Goal: Complete application form: Complete application form

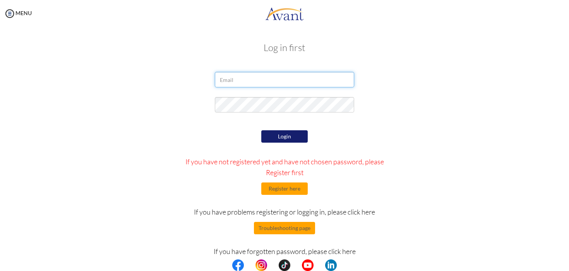
type input "[EMAIL_ADDRESS][DOMAIN_NAME]"
click at [281, 133] on button "Login" at bounding box center [284, 136] width 46 height 12
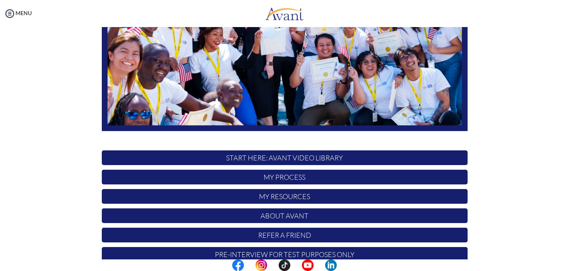
scroll to position [159, 0]
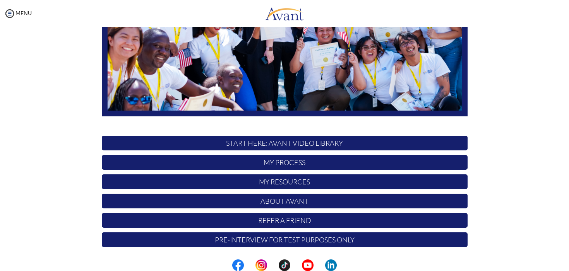
click at [280, 143] on p "START HERE: Avant Video Library" at bounding box center [285, 143] width 366 height 15
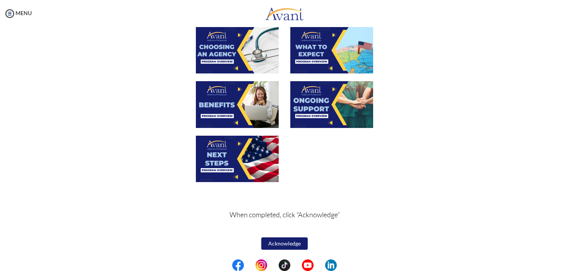
scroll to position [0, 0]
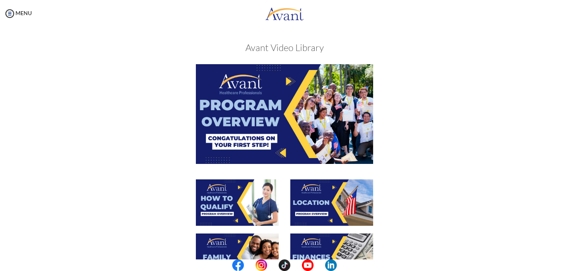
click at [309, 122] on img at bounding box center [284, 113] width 177 height 99
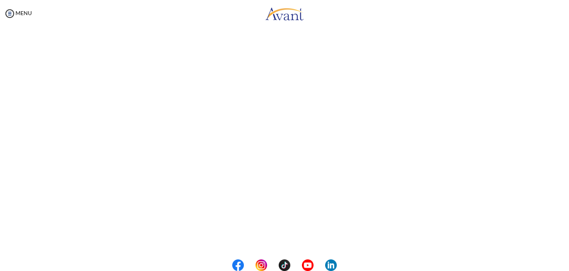
scroll to position [109, 0]
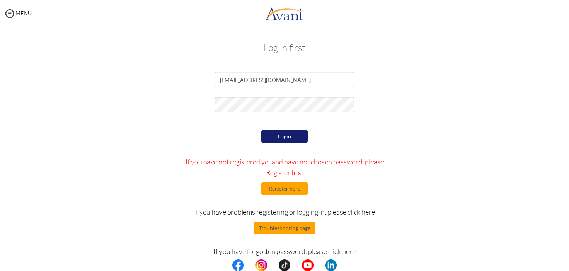
click at [296, 137] on button "Login" at bounding box center [284, 136] width 46 height 12
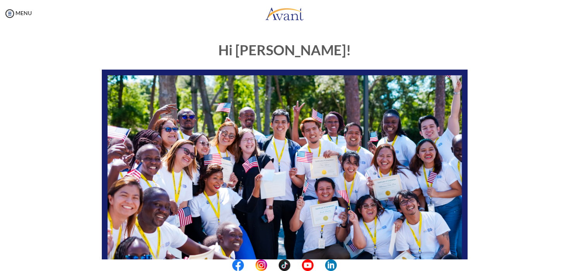
scroll to position [159, 0]
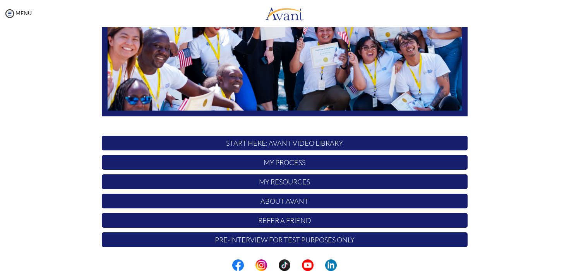
click at [333, 145] on p "START HERE: Avant Video Library" at bounding box center [285, 143] width 366 height 15
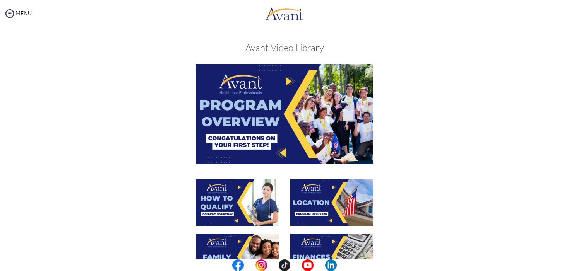
click at [254, 187] on img at bounding box center [237, 203] width 83 height 46
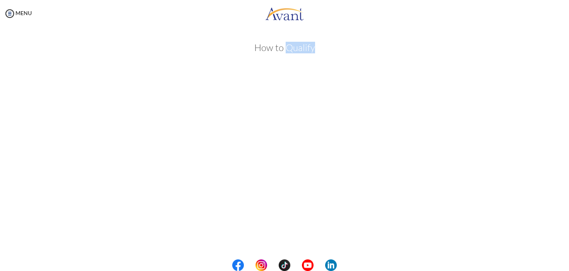
drag, startPoint x: 283, startPoint y: 46, endPoint x: 314, endPoint y: 46, distance: 30.6
click at [314, 46] on h3 "How to Qualify" at bounding box center [284, 48] width 441 height 10
copy h3 "Qualify"
click at [288, 241] on body "Maintenance break. Please come back in 2 hours. MENU My Status What is the next…" at bounding box center [284, 135] width 569 height 271
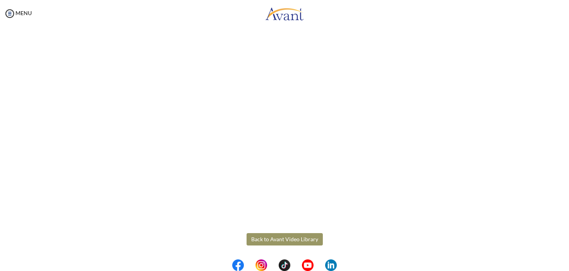
click at [299, 236] on button "Back to Avant Video Library" at bounding box center [285, 239] width 76 height 12
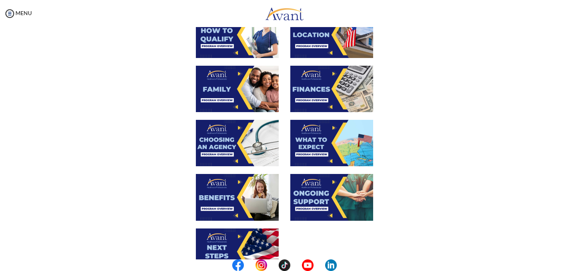
scroll to position [163, 0]
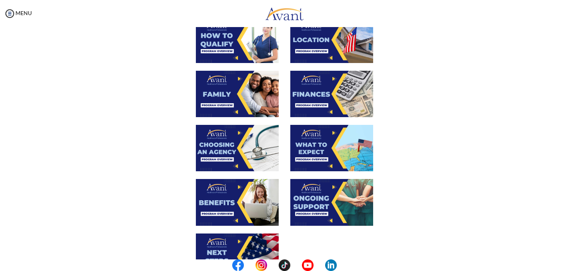
click at [322, 51] on img at bounding box center [331, 40] width 83 height 46
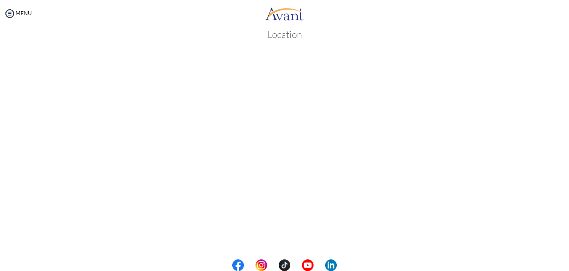
scroll to position [93, 0]
click at [307, 255] on body "Maintenance break. Please come back in 2 hours. MENU My Status What is the next…" at bounding box center [284, 135] width 569 height 271
click at [26, 13] on link "MENU" at bounding box center [18, 13] width 28 height 7
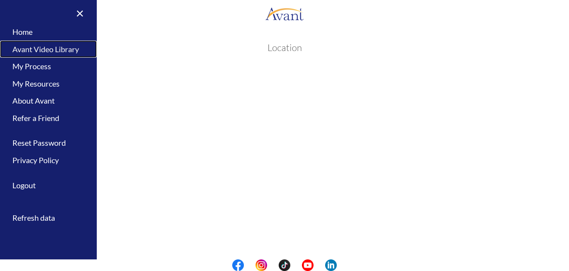
click at [61, 47] on link "Avant Video Library" at bounding box center [48, 49] width 97 height 17
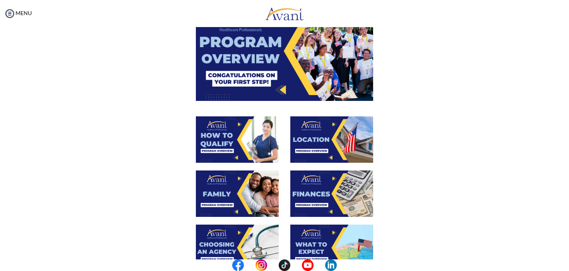
scroll to position [63, 0]
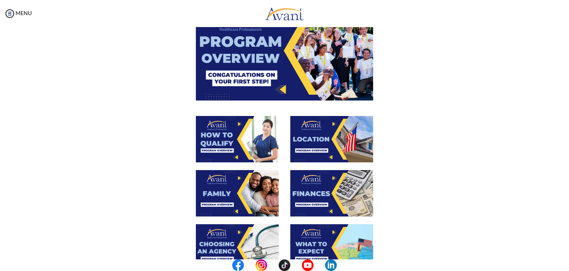
click at [241, 192] on img at bounding box center [237, 193] width 83 height 46
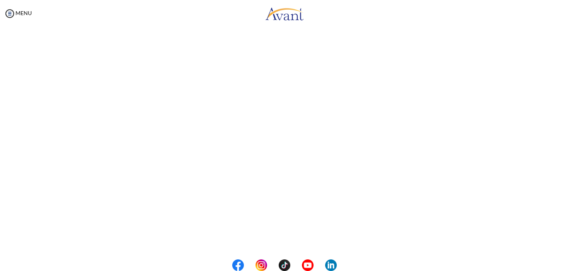
scroll to position [106, 0]
click at [27, 14] on body "Maintenance break. Please come back in 2 hours. MENU My Status What is the next…" at bounding box center [284, 135] width 569 height 271
click at [12, 17] on img at bounding box center [10, 14] width 12 height 12
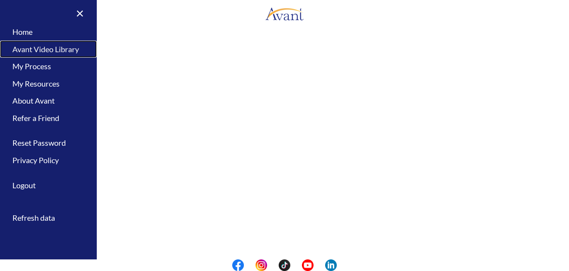
click at [47, 49] on link "Avant Video Library" at bounding box center [48, 49] width 97 height 17
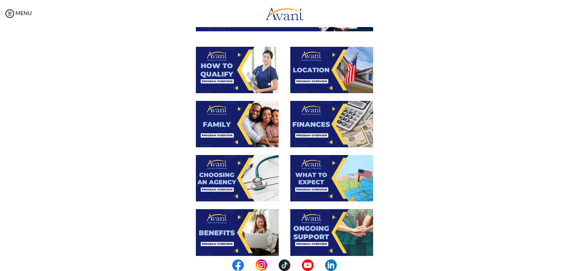
scroll to position [133, 0]
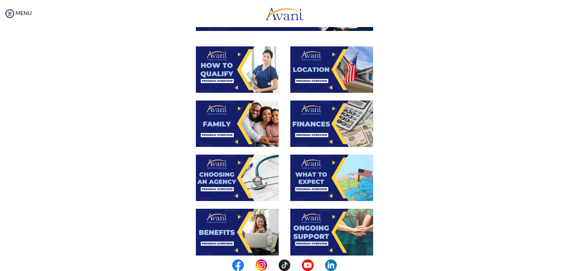
click at [312, 130] on img at bounding box center [331, 124] width 83 height 46
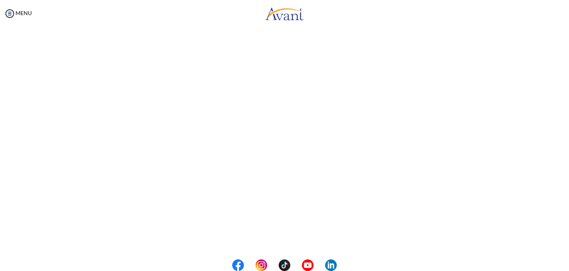
scroll to position [109, 0]
click at [291, 242] on body "Maintenance break. Please come back in 2 hours. MENU My Status What is the next…" at bounding box center [284, 135] width 569 height 271
click at [291, 242] on button "Back to Avant Video Library" at bounding box center [285, 239] width 76 height 12
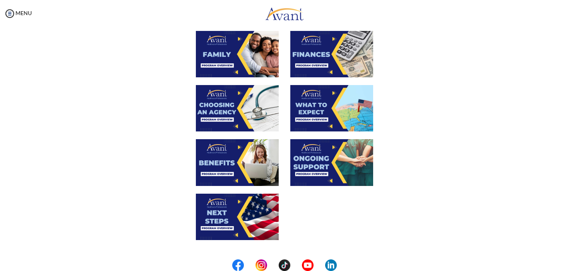
scroll to position [205, 0]
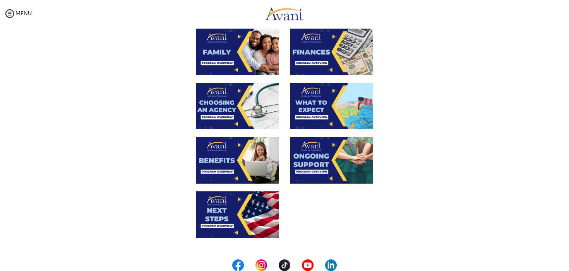
click at [248, 110] on img at bounding box center [237, 106] width 83 height 46
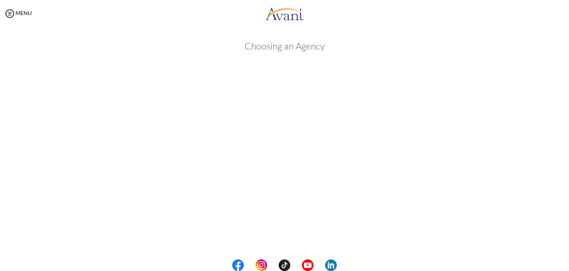
scroll to position [161, 0]
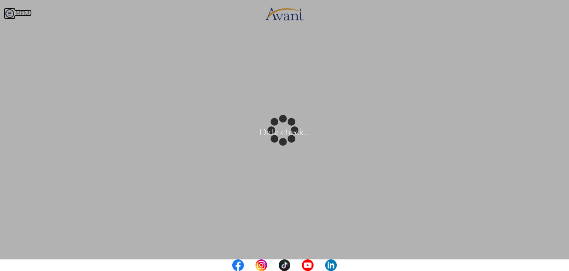
click at [7, 11] on body "Data check... Maintenance break. Please come back in 2 hours. MENU My Status Wh…" at bounding box center [284, 135] width 569 height 271
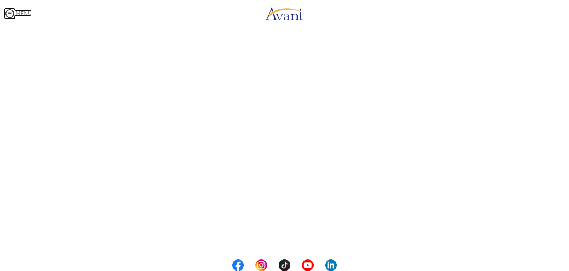
click at [15, 15] on link "MENU" at bounding box center [18, 13] width 28 height 7
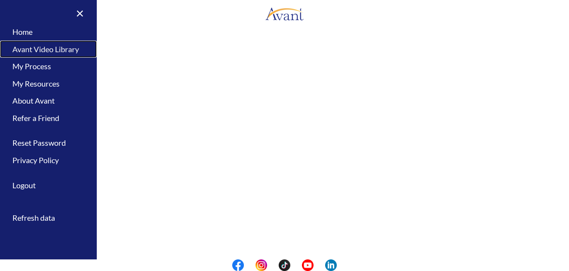
click at [51, 50] on link "Avant Video Library" at bounding box center [48, 49] width 97 height 17
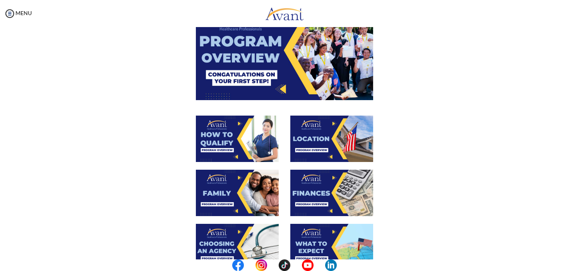
scroll to position [136, 0]
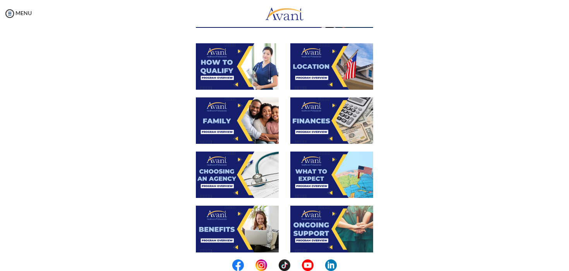
click at [334, 176] on img at bounding box center [331, 175] width 83 height 46
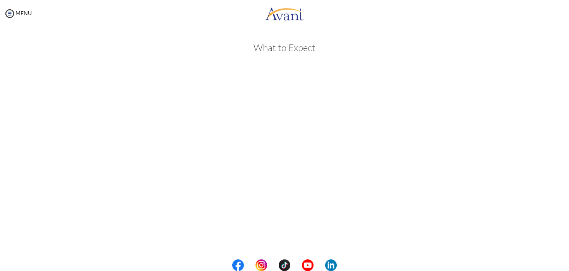
scroll to position [134, 0]
click at [11, 13] on body "Maintenance break. Please come back in 2 hours. MENU My Status What is the next…" at bounding box center [284, 135] width 569 height 271
click at [19, 15] on link "MENU" at bounding box center [18, 13] width 28 height 7
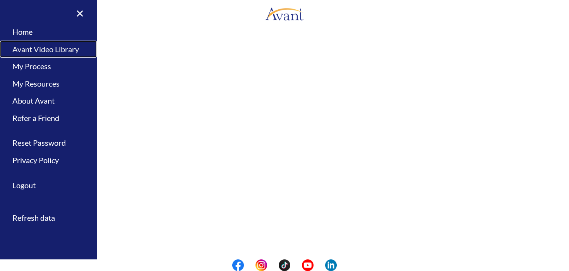
click at [52, 48] on link "Avant Video Library" at bounding box center [48, 49] width 97 height 17
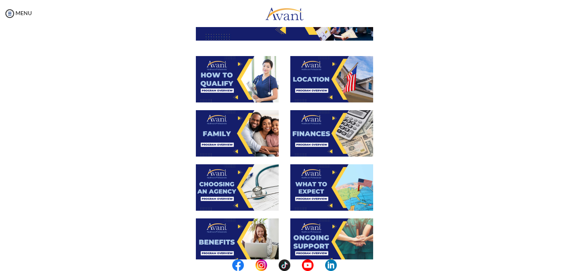
scroll to position [190, 0]
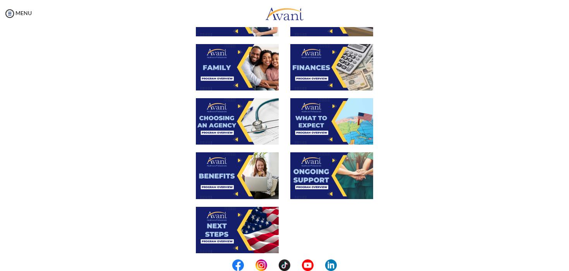
click at [253, 180] on img at bounding box center [237, 176] width 83 height 46
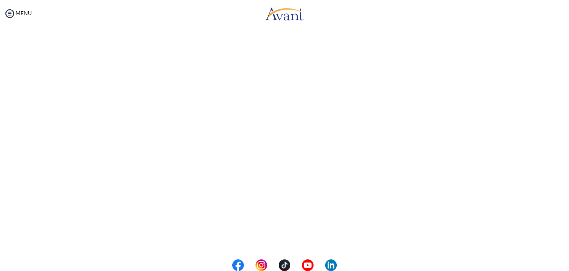
scroll to position [126, 0]
click at [29, 173] on body "Maintenance break. Please come back in 2 hours. MENU My Status What is the next…" at bounding box center [284, 135] width 569 height 271
click at [276, 240] on body "Maintenance break. Please come back in 2 hours. MENU My Status What is the next…" at bounding box center [284, 135] width 569 height 271
click at [298, 236] on button "Back to Avant Video Library" at bounding box center [285, 239] width 76 height 12
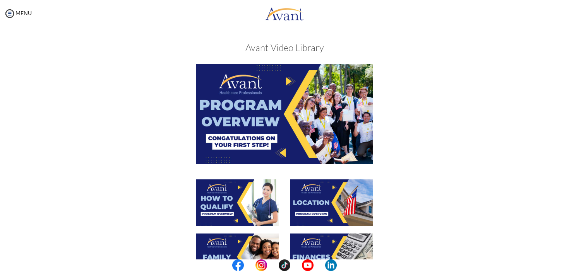
scroll to position [56, 0]
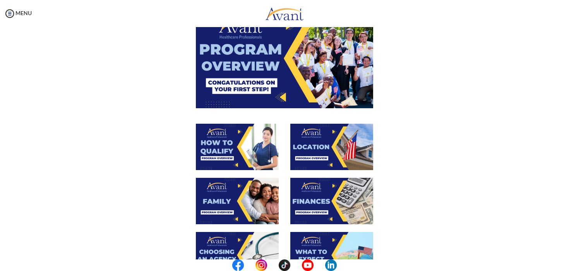
click at [249, 148] on img at bounding box center [237, 147] width 83 height 46
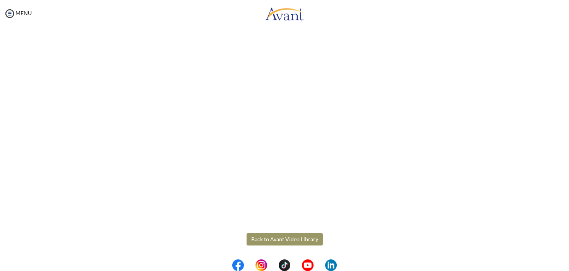
scroll to position [96, 0]
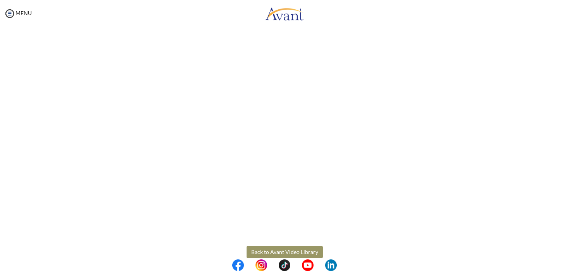
click at [288, 250] on body "Maintenance break. Please come back in 2 hours. MENU My Status What is the next…" at bounding box center [284, 135] width 569 height 271
click at [298, 252] on button "Back to Avant Video Library" at bounding box center [285, 252] width 76 height 12
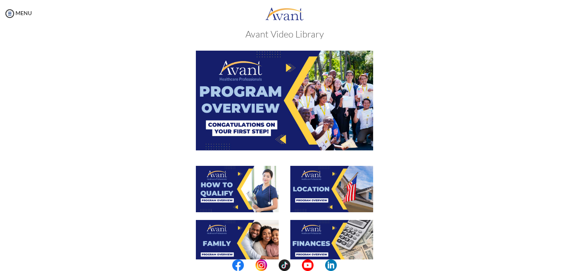
scroll to position [14, 0]
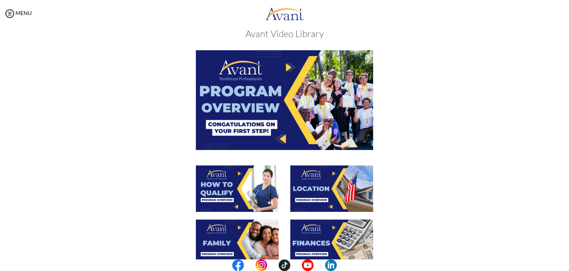
click at [319, 178] on img at bounding box center [331, 189] width 83 height 46
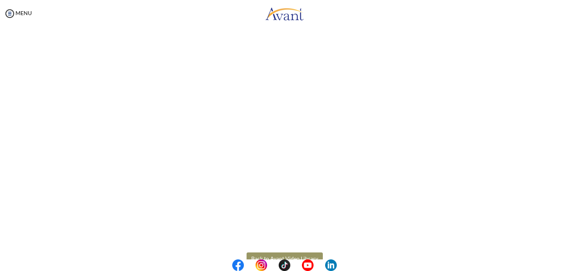
scroll to position [109, 0]
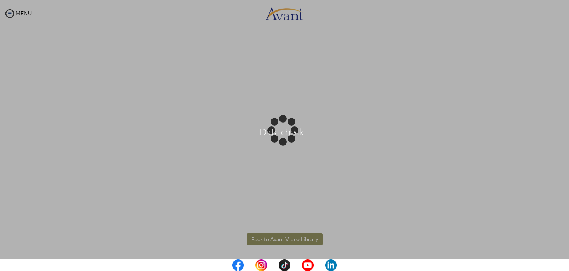
click at [297, 239] on body "Data check... Maintenance break. Please come back in 2 hours. MENU My Status Wh…" at bounding box center [284, 135] width 569 height 271
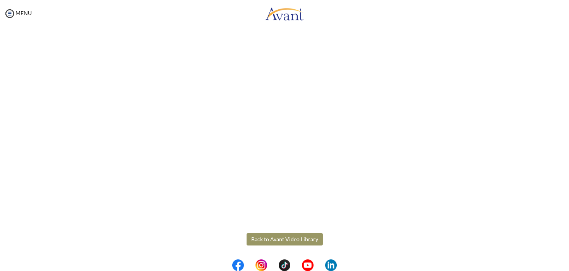
click at [307, 237] on button "Back to Avant Video Library" at bounding box center [285, 239] width 76 height 12
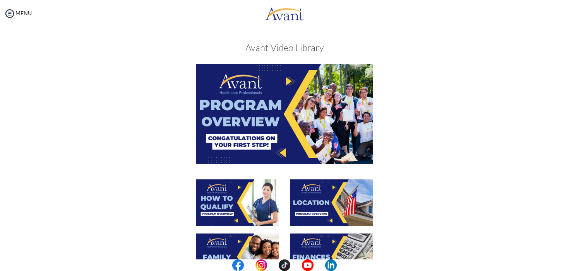
scroll to position [67, 0]
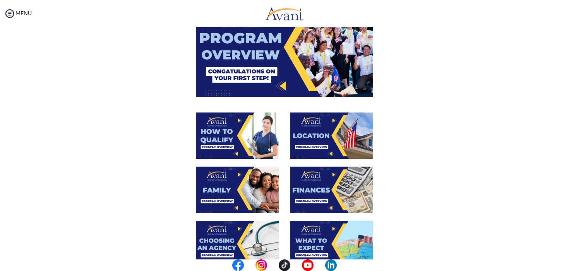
click at [247, 190] on img at bounding box center [237, 190] width 83 height 46
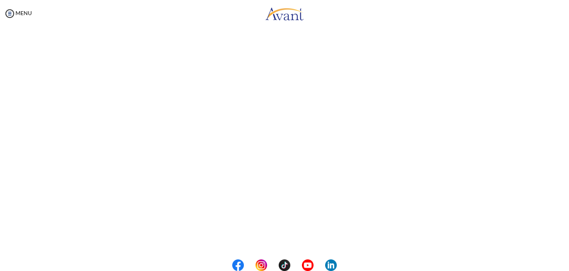
scroll to position [172, 0]
click at [9, 12] on body "Maintenance break. Please come back in 2 hours. MENU My Status What is the next…" at bounding box center [284, 135] width 569 height 271
click at [299, 240] on body "Maintenance break. Please come back in 2 hours. MENU My Status What is the next…" at bounding box center [284, 135] width 569 height 271
click at [279, 238] on button "Back to Avant Video Library" at bounding box center [285, 239] width 76 height 12
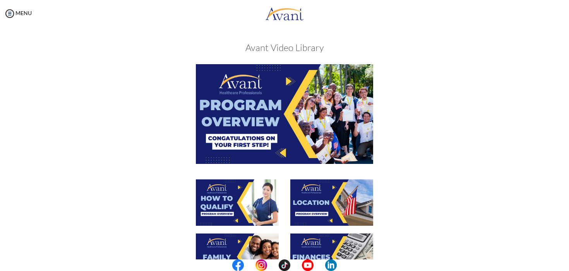
scroll to position [138, 0]
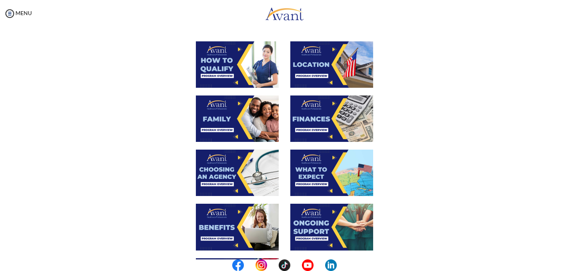
click at [313, 122] on img at bounding box center [331, 119] width 83 height 46
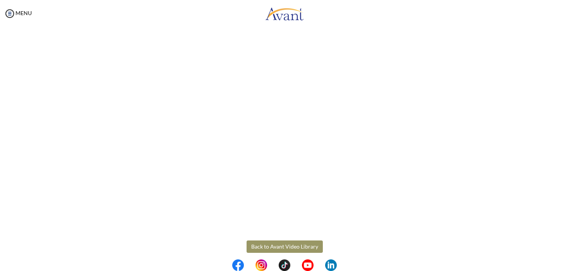
scroll to position [109, 0]
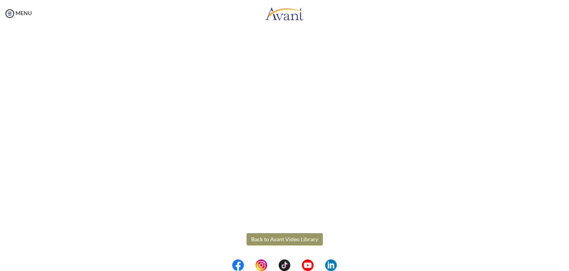
click at [304, 234] on body "Maintenance break. Please come back in 2 hours. MENU My Status What is the next…" at bounding box center [284, 135] width 569 height 271
click at [304, 236] on button "Back to Avant Video Library" at bounding box center [285, 239] width 76 height 12
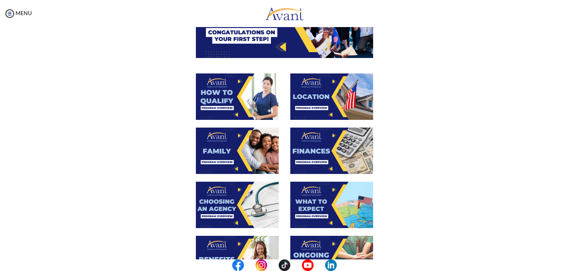
scroll to position [112, 0]
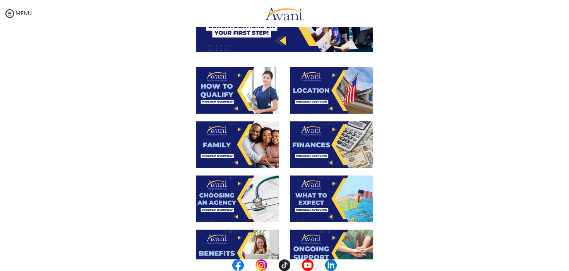
click at [246, 204] on img at bounding box center [237, 199] width 83 height 46
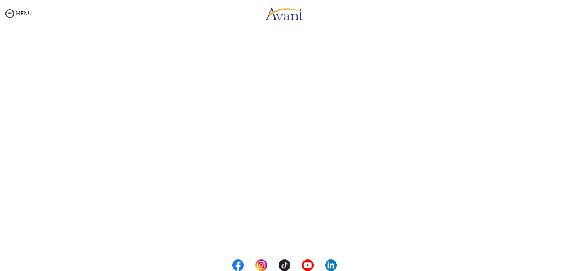
scroll to position [192, 0]
click at [268, 237] on body "Maintenance break. Please come back in 2 hours. MENU My Status What is the next…" at bounding box center [284, 135] width 569 height 271
click at [274, 237] on button "Back to Avant Video Library" at bounding box center [285, 239] width 76 height 12
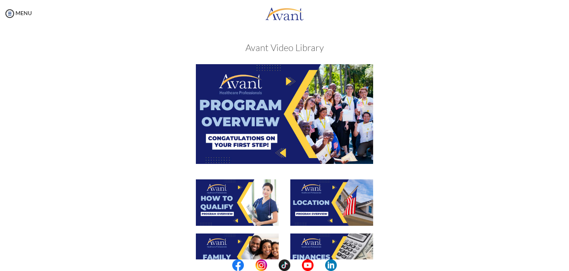
scroll to position [147, 0]
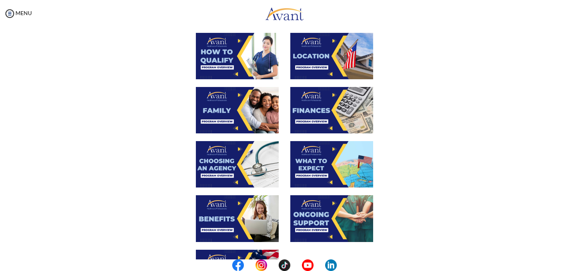
click at [301, 167] on img at bounding box center [331, 164] width 83 height 46
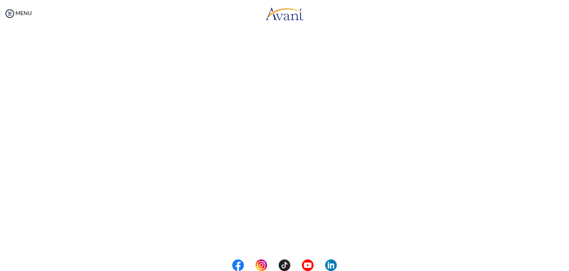
scroll to position [192, 0]
click at [286, 246] on body "Maintenance break. Please come back in 2 hours. MENU My Status What is the next…" at bounding box center [284, 135] width 569 height 271
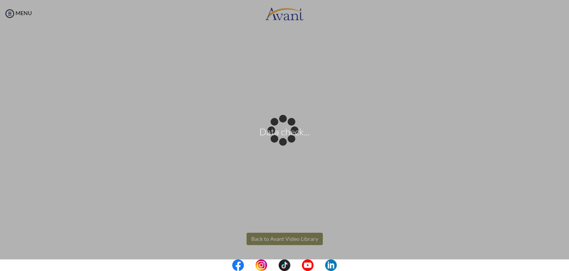
click at [289, 141] on div "Data check..." at bounding box center [284, 135] width 11 height 11
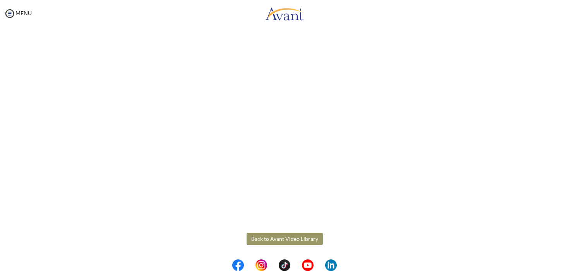
click at [291, 240] on button "Back to Avant Video Library" at bounding box center [285, 239] width 76 height 12
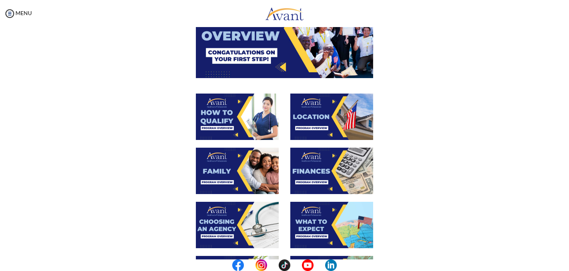
scroll to position [189, 0]
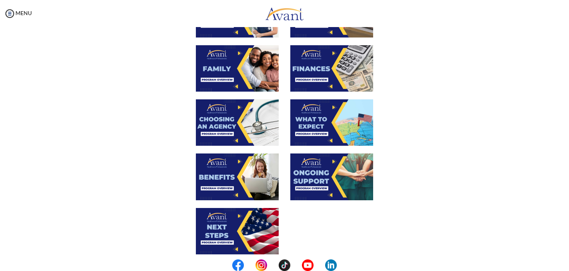
click at [237, 173] on img at bounding box center [237, 177] width 83 height 46
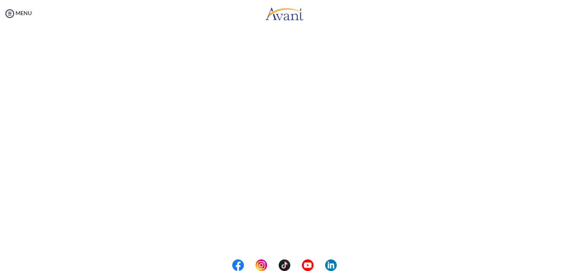
scroll to position [192, 0]
click at [295, 236] on body "Maintenance break. Please come back in 2 hours. MENU My Status What is the next…" at bounding box center [284, 135] width 569 height 271
click at [295, 237] on button "Back to Avant Video Library" at bounding box center [285, 239] width 76 height 12
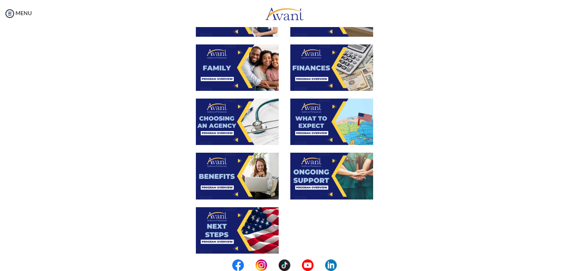
scroll to position [261, 0]
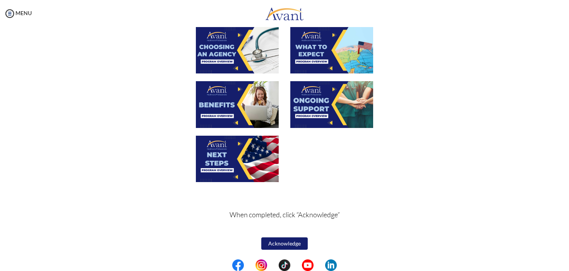
click at [325, 100] on img at bounding box center [331, 104] width 83 height 46
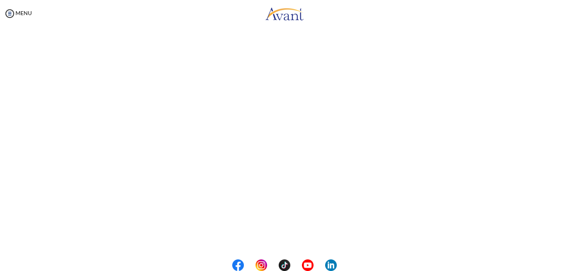
scroll to position [192, 0]
click at [319, 236] on body "Maintenance break. Please come back in 2 hours. MENU My Status What is the next…" at bounding box center [284, 135] width 569 height 271
click at [302, 235] on button "Back to Avant Video Library" at bounding box center [285, 239] width 76 height 12
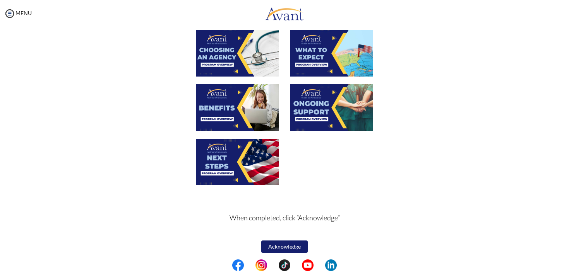
scroll to position [261, 0]
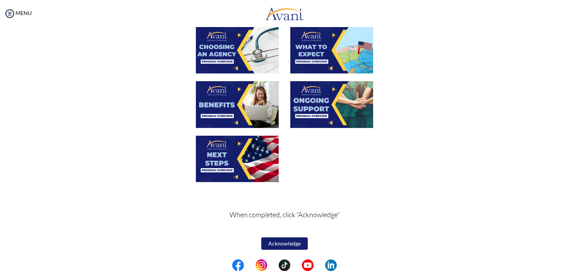
click at [231, 144] on img at bounding box center [237, 159] width 83 height 46
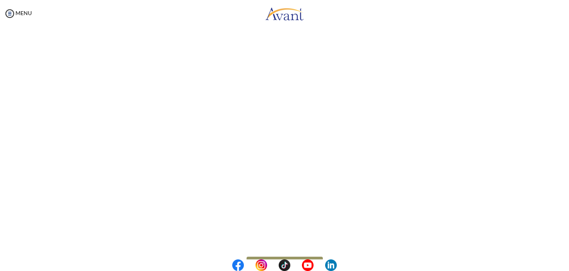
scroll to position [192, 0]
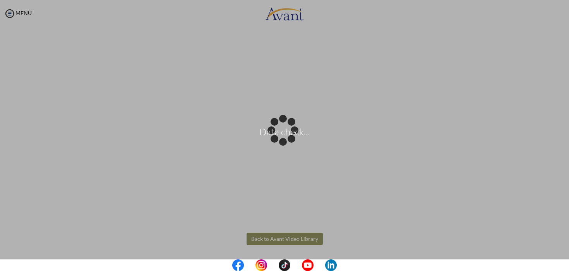
click at [283, 240] on body "Data check... Maintenance break. Please come back in 2 hours. MENU My Status Wh…" at bounding box center [284, 135] width 569 height 271
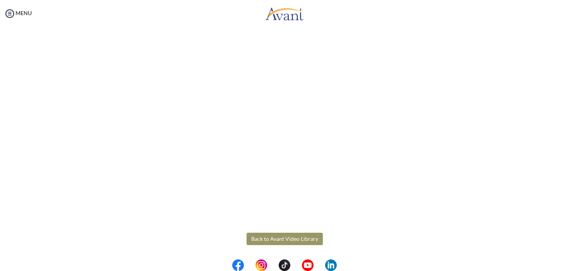
click at [295, 236] on button "Back to Avant Video Library" at bounding box center [285, 239] width 76 height 12
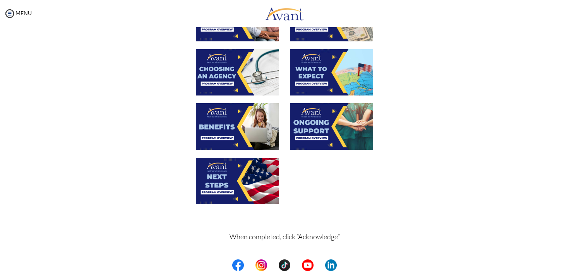
scroll to position [261, 0]
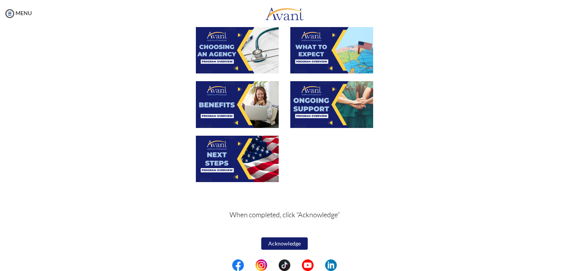
click at [283, 248] on button "Acknowledge" at bounding box center [284, 244] width 46 height 12
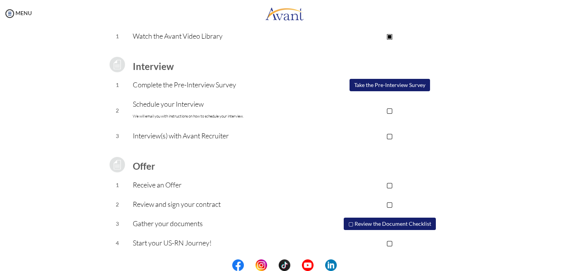
scroll to position [81, 0]
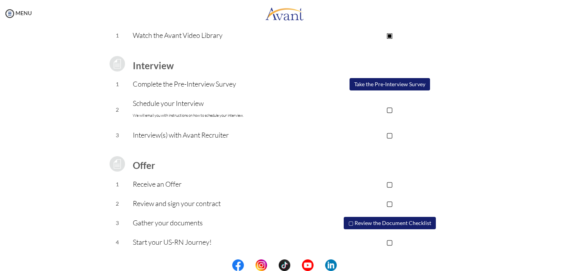
click at [392, 89] on button "Take the Pre-Interview Survey" at bounding box center [390, 84] width 81 height 12
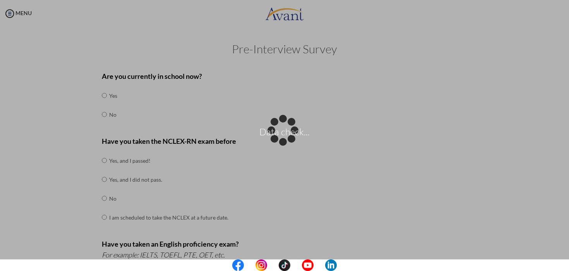
click at [279, 130] on div "Data check..." at bounding box center [284, 135] width 11 height 11
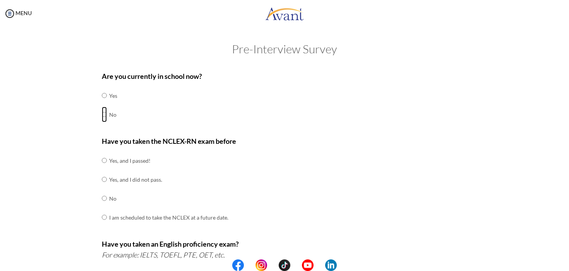
click at [102, 114] on input "radio" at bounding box center [104, 114] width 5 height 15
radio input "true"
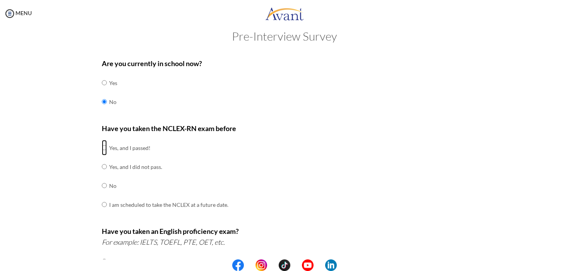
click at [102, 146] on input "radio" at bounding box center [104, 147] width 5 height 15
radio input "true"
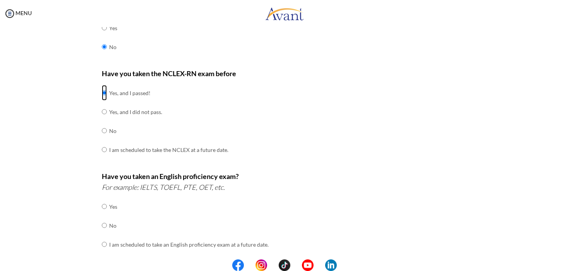
scroll to position [160, 0]
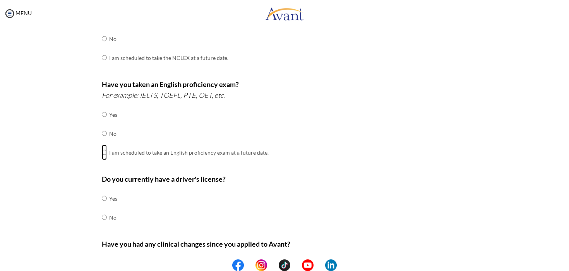
click at [102, 151] on input "radio" at bounding box center [104, 152] width 5 height 15
radio input "true"
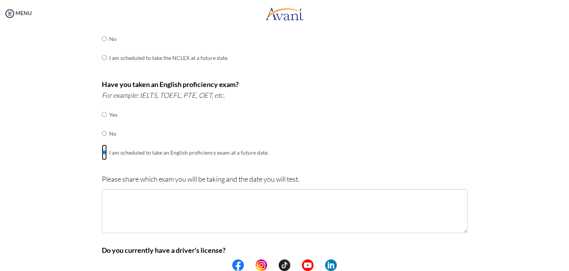
scroll to position [293, 0]
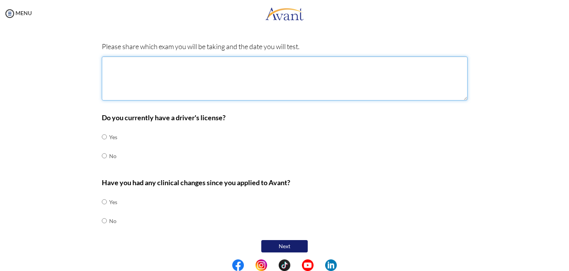
click at [162, 75] on textarea at bounding box center [285, 79] width 366 height 44
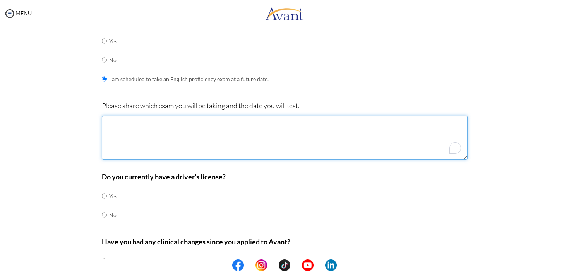
scroll to position [170, 0]
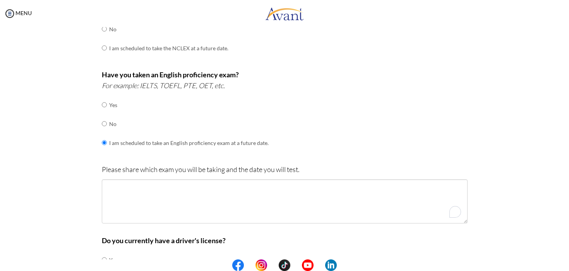
click at [146, 86] on icon "For example: IELTS, TOEFL, PTE, OET, etc." at bounding box center [163, 85] width 123 height 9
copy icon "IELTS"
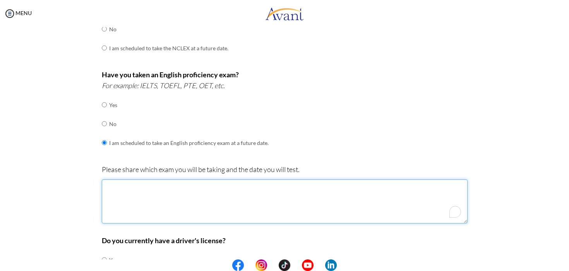
click at [116, 195] on textarea "To enrich screen reader interactions, please activate Accessibility in Grammarl…" at bounding box center [285, 202] width 366 height 44
paste textarea "IELTS"
click at [144, 189] on textarea "IELTS" at bounding box center [285, 202] width 366 height 44
click at [137, 186] on textarea "IELTS；" at bounding box center [285, 202] width 366 height 44
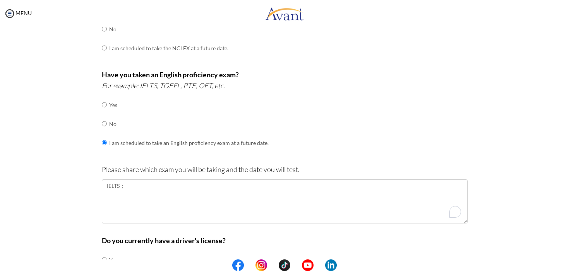
click at [0, 0] on div at bounding box center [0, 0] width 0 height 0
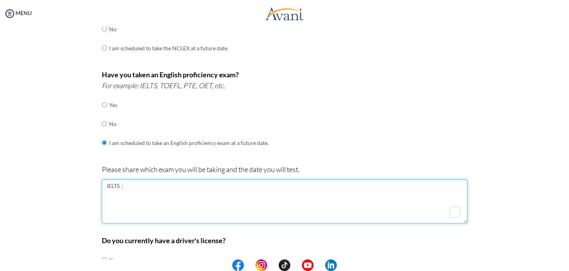
click at [148, 193] on textarea "IELTS；" at bounding box center [285, 202] width 366 height 44
paste textarea "Plan to complete IELTS before November"
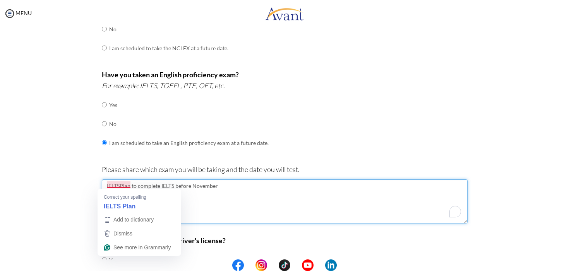
click at [119, 184] on textarea "IELTSPlan to complete IELTS before November" at bounding box center [285, 202] width 366 height 44
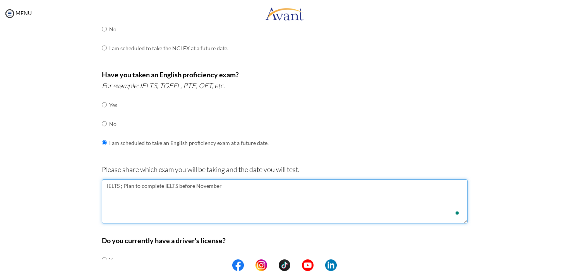
click at [125, 185] on textarea "IELTS ; Plan to complete IELTS before November" at bounding box center [285, 202] width 366 height 44
click at [118, 186] on textarea "IELTS ; plan to complete IELTS before November" at bounding box center [285, 202] width 366 height 44
click at [170, 211] on textarea "IELTS ; plan to complete IELTS before November" at bounding box center [285, 202] width 366 height 44
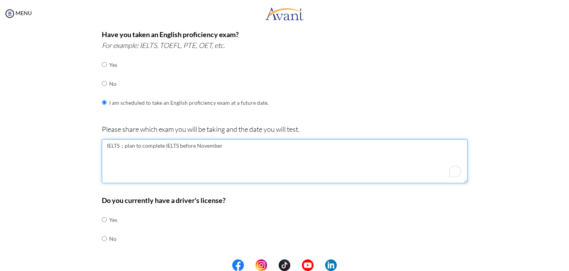
scroll to position [217, 0]
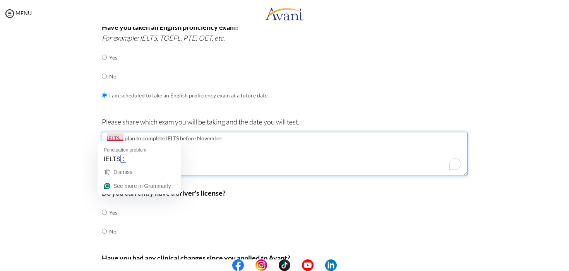
click at [117, 137] on textarea "IELTS ; plan to complete IELTS before November" at bounding box center [285, 154] width 366 height 44
click at [215, 157] on textarea "IELTS ; plan to complete IELTS before November" at bounding box center [285, 154] width 366 height 44
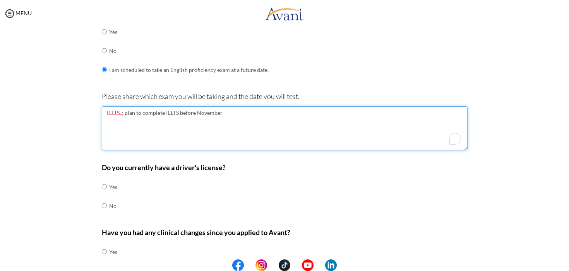
scroll to position [281, 0]
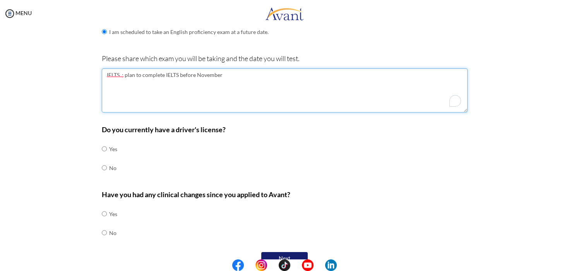
type textarea "IELTS ; plan to complete IELTS before November"
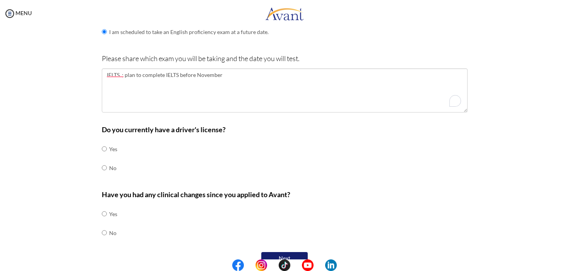
click at [107, 166] on td at bounding box center [108, 168] width 2 height 19
click at [102, 165] on input "radio" at bounding box center [104, 167] width 5 height 15
radio input "true"
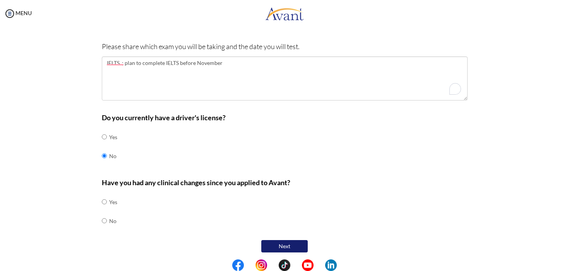
click at [112, 220] on td "No" at bounding box center [113, 221] width 8 height 19
click at [102, 218] on input "radio" at bounding box center [104, 220] width 5 height 15
radio input "true"
click at [289, 240] on button "Next" at bounding box center [284, 246] width 46 height 12
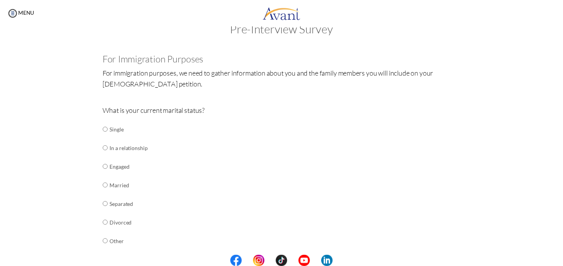
scroll to position [20, 0]
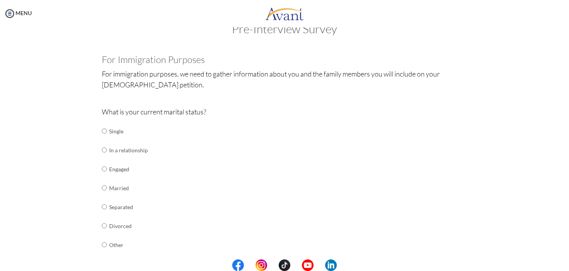
click at [171, 111] on p "What is your current marital status?" at bounding box center [285, 111] width 366 height 11
copy p "marital"
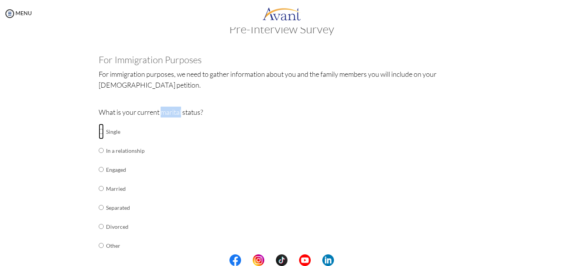
click at [99, 132] on input "radio" at bounding box center [101, 130] width 5 height 15
radio input "true"
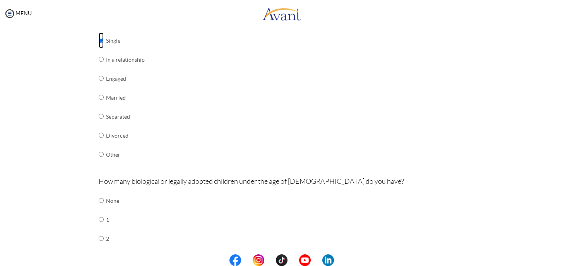
scroll to position [137, 0]
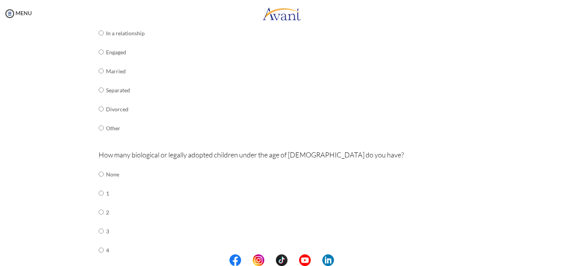
click at [104, 173] on td at bounding box center [105, 174] width 2 height 19
click at [99, 171] on input "radio" at bounding box center [101, 173] width 5 height 15
radio input "true"
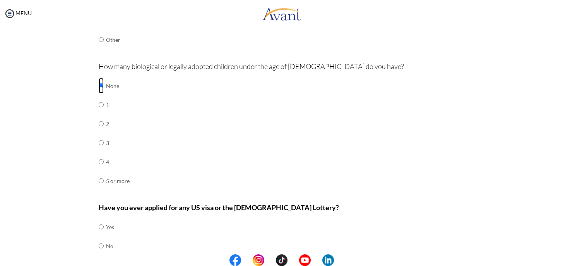
scroll to position [256, 0]
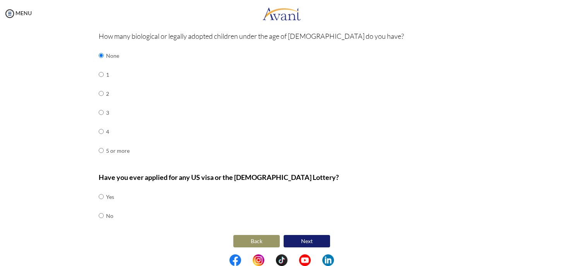
click at [106, 194] on td "Yes" at bounding box center [110, 196] width 8 height 19
click at [99, 194] on input "radio" at bounding box center [101, 196] width 5 height 15
radio input "true"
click at [99, 213] on input "radio" at bounding box center [101, 214] width 5 height 15
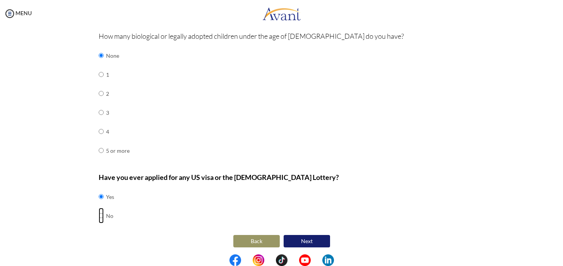
radio input "true"
click at [315, 241] on button "Next" at bounding box center [307, 241] width 46 height 12
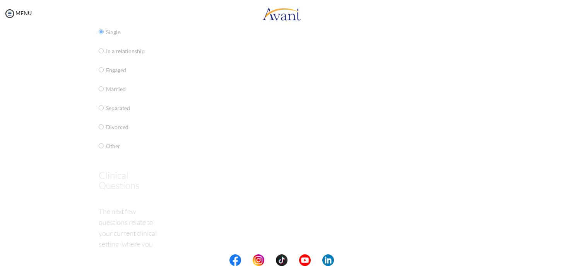
scroll to position [15, 0]
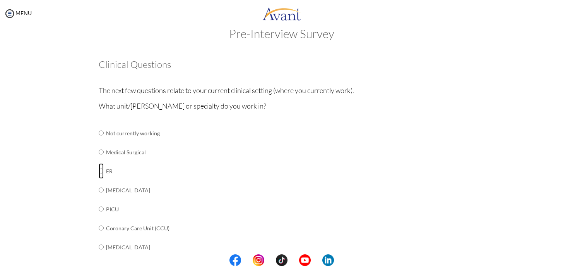
click at [99, 170] on input "radio" at bounding box center [101, 170] width 5 height 15
radio input "true"
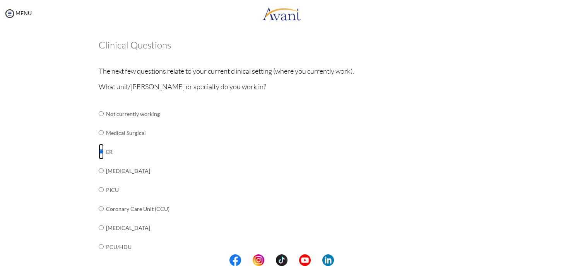
scroll to position [0, 0]
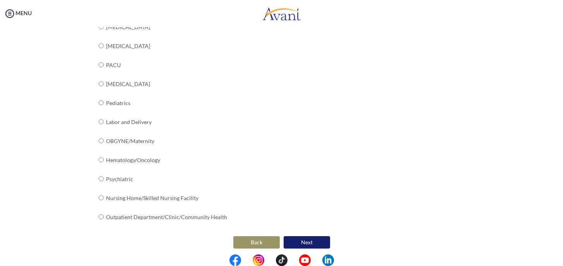
click at [310, 238] on button "Next" at bounding box center [307, 242] width 46 height 12
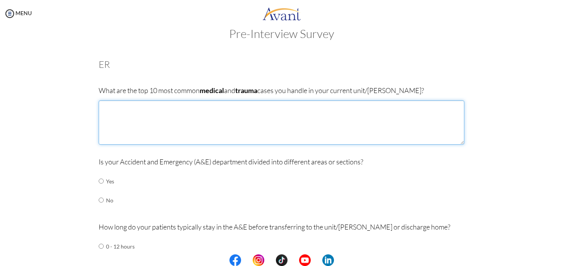
click at [154, 124] on textarea at bounding box center [282, 122] width 366 height 44
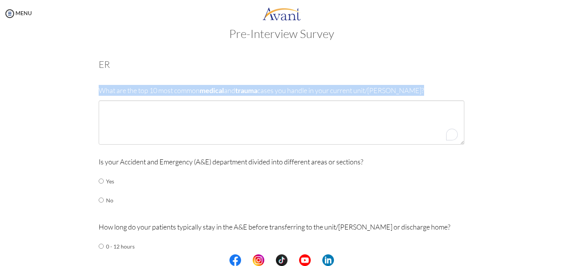
drag, startPoint x: 98, startPoint y: 91, endPoint x: 407, endPoint y: 93, distance: 308.9
click at [434, 97] on div "What are the top 10 most common medical and trauma cases you handle in your cur…" at bounding box center [282, 118] width 366 height 67
copy div "What are the top 10 most common medical and trauma cases you handle in your cur…"
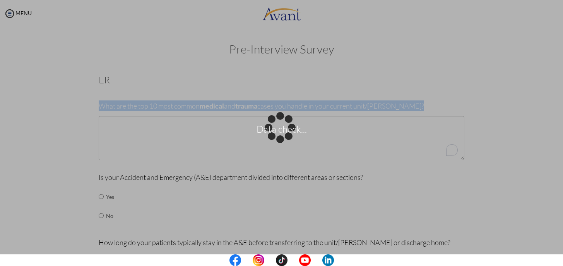
scroll to position [15, 0]
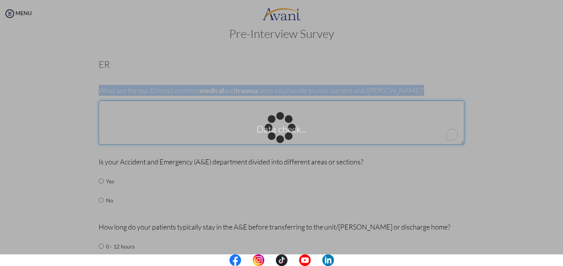
click at [151, 119] on textarea "To enrich screen reader interactions, please activate Accessibility in Grammarl…" at bounding box center [282, 122] width 366 height 44
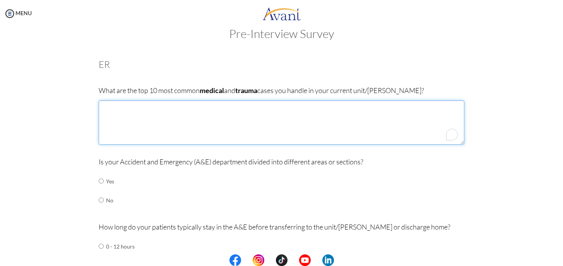
paste textarea "Medical cases: [MEDICAL_DATA] / suspected myocardial [MEDICAL_DATA] Stroke (CVA…"
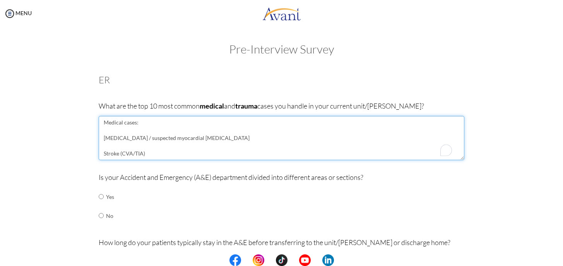
click at [101, 138] on textarea "Medical cases: Chest pain / suspected myocardial infarction Stroke (CVA/TIA) Se…" at bounding box center [282, 138] width 366 height 44
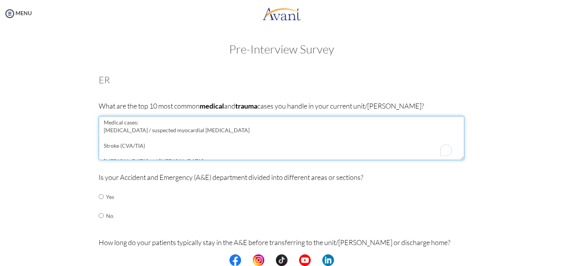
click at [102, 148] on textarea "Medical cases: Chest pain / suspected myocardial infarction Stroke (CVA/TIA) Se…" at bounding box center [282, 138] width 366 height 44
click at [99, 154] on textarea "Medical cases: Chest pain / suspected myocardial infarction stroke (CVA/TIA) Se…" at bounding box center [282, 138] width 366 height 44
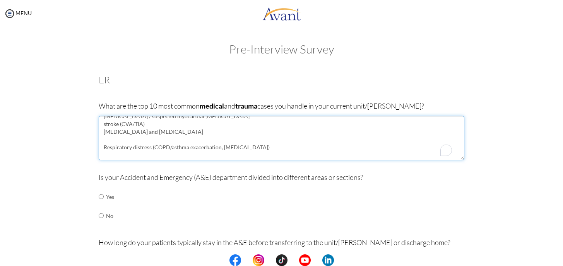
click at [103, 148] on textarea "Medical cases: Chest pain / suspected myocardial infarction stroke (CVA/TIA) Se…" at bounding box center [282, 138] width 366 height 44
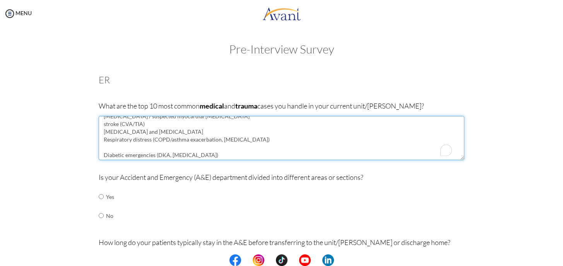
click at [99, 156] on textarea "Medical cases: Chest pain / suspected myocardial infarction stroke (CVA/TIA) Se…" at bounding box center [282, 138] width 366 height 44
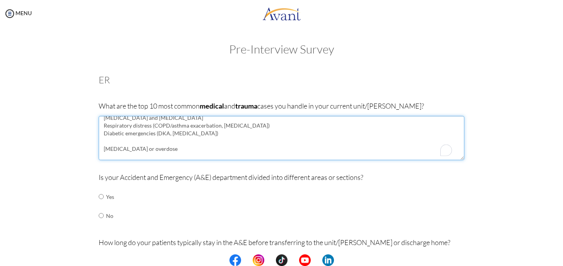
click at [101, 150] on textarea "Medical cases: Chest pain / suspected myocardial infarction stroke (CVA/TIA) Se…" at bounding box center [282, 138] width 366 height 44
click at [101, 156] on textarea "Medical cases: Chest pain / suspected myocardial infarction stroke (CVA/TIA) Se…" at bounding box center [282, 138] width 366 height 44
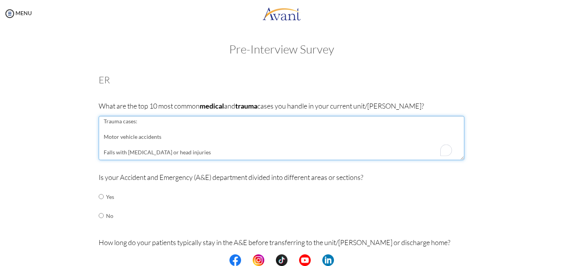
click at [101, 138] on textarea "Medical cases: Chest pain / suspected myocardial infarction stroke (CVA/TIA) Se…" at bounding box center [282, 138] width 366 height 44
click at [103, 146] on textarea "Medical cases: Chest pain / suspected myocardial infarction stroke (CVA/TIA) Se…" at bounding box center [282, 138] width 366 height 44
click at [101, 146] on textarea "Medical cases: Chest pain / suspected myocardial infarction stroke (CVA/TIA) Se…" at bounding box center [282, 138] width 366 height 44
click at [102, 154] on textarea "Medical cases: Chest pain / suspected myocardial infarction stroke (CVA/TIA) Se…" at bounding box center [282, 138] width 366 height 44
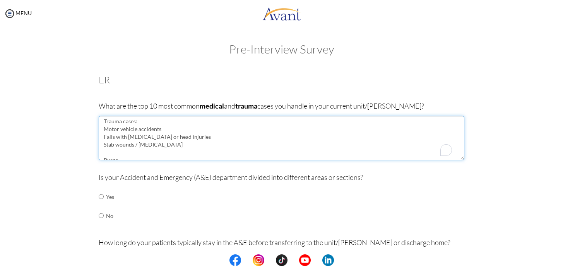
click at [151, 147] on textarea "Medical cases: Chest pain / suspected myocardial infarction stroke (CVA/TIA) Se…" at bounding box center [282, 138] width 366 height 44
click at [108, 146] on textarea "Medical cases: Chest pain / suspected myocardial infarction stroke (CVA/TIA) Se…" at bounding box center [282, 138] width 366 height 44
paste textarea "Laceration"
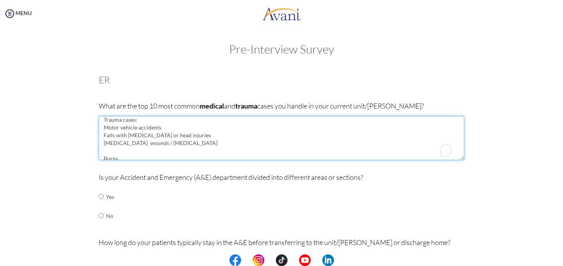
scroll to position [58, 0]
click at [103, 156] on textarea "Medical cases: Chest pain / suspected myocardial infarction stroke (CVA/TIA) Se…" at bounding box center [282, 138] width 366 height 44
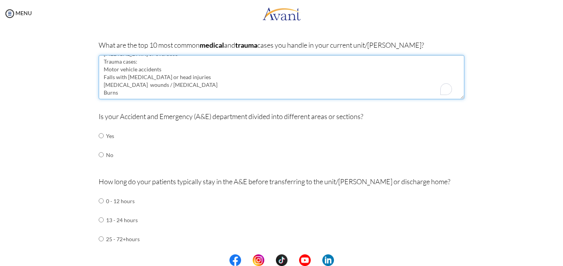
type textarea "Medical cases: Chest pain / suspected myocardial infarction stroke (CVA/TIA) Se…"
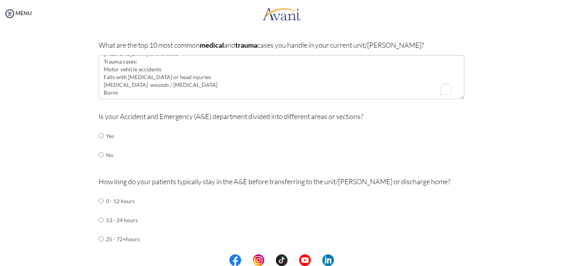
click at [104, 137] on td at bounding box center [105, 135] width 2 height 19
click at [100, 134] on input "radio" at bounding box center [101, 135] width 5 height 15
radio input "true"
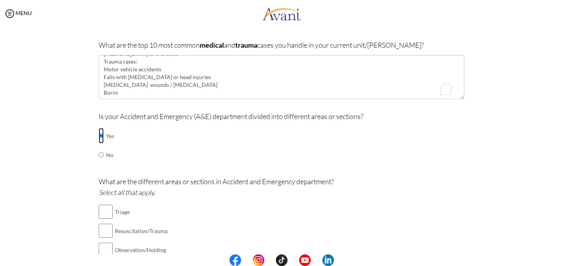
scroll to position [202, 0]
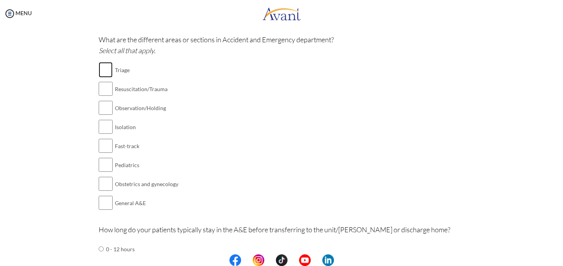
click at [102, 71] on input "checkbox" at bounding box center [106, 69] width 14 height 15
checkbox input "true"
click at [104, 86] on input "checkbox" at bounding box center [106, 88] width 14 height 15
checkbox input "true"
click at [106, 114] on input "checkbox" at bounding box center [106, 107] width 14 height 15
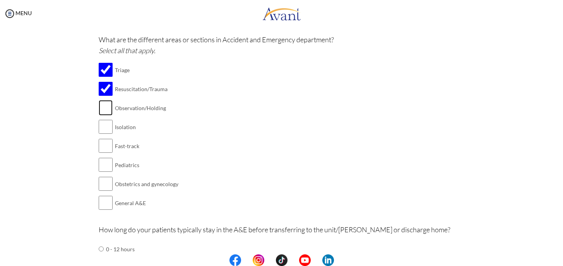
checkbox input "true"
click at [106, 134] on td at bounding box center [106, 126] width 14 height 19
click at [107, 126] on input "checkbox" at bounding box center [106, 126] width 14 height 15
checkbox input "true"
click at [106, 164] on input "checkbox" at bounding box center [106, 164] width 14 height 15
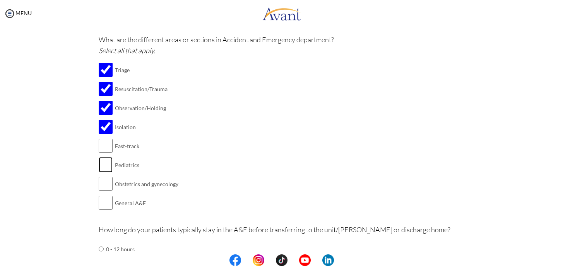
checkbox input "true"
click at [106, 186] on input "checkbox" at bounding box center [106, 183] width 14 height 15
checkbox input "true"
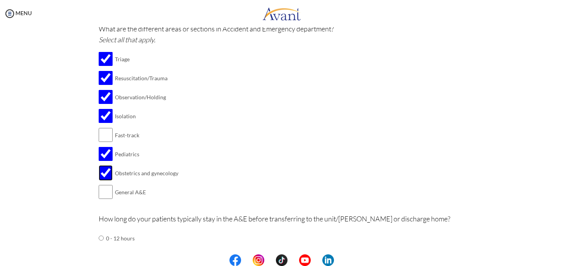
scroll to position [214, 0]
click at [105, 192] on input "checkbox" at bounding box center [106, 190] width 14 height 15
checkbox input "true"
drag, startPoint x: 114, startPoint y: 190, endPoint x: 152, endPoint y: 188, distance: 38.0
click at [152, 188] on td "General A&E" at bounding box center [146, 191] width 63 height 19
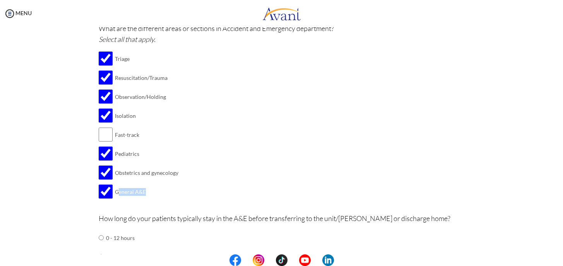
click at [135, 191] on td "General A&E" at bounding box center [146, 191] width 63 height 19
drag, startPoint x: 113, startPoint y: 189, endPoint x: 153, endPoint y: 188, distance: 40.3
click at [153, 188] on td "General A&E" at bounding box center [146, 191] width 63 height 19
copy td "General A&E"
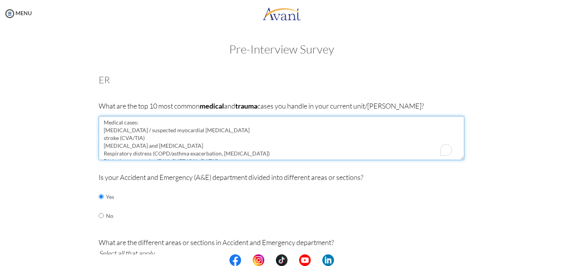
click at [145, 124] on textarea "Medical cases: Chest pain / suspected myocardial infarction stroke (CVA/TIA) Se…" at bounding box center [282, 138] width 366 height 44
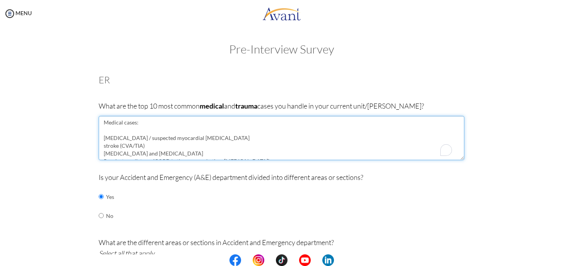
click at [118, 134] on textarea "Medical cases: Chest pain / suspected myocardial infarction stroke (CVA/TIA) Se…" at bounding box center [282, 138] width 366 height 44
click at [113, 131] on textarea "Medical cases: Chest pain / suspected myocardial infarction stroke (CVA/TIA) Se…" at bounding box center [282, 138] width 366 height 44
paste textarea "Out-of-hospital cardiac arrest (OHCA)"
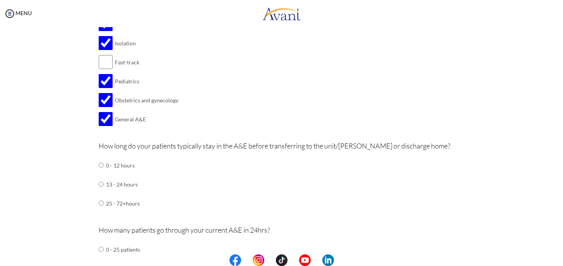
type textarea "Medical cases: Out-of-hospital cardiac arrest (OHCA) Chest pain / suspected myo…"
drag, startPoint x: 111, startPoint y: 118, endPoint x: 147, endPoint y: 117, distance: 36.8
click at [147, 117] on tr "General A&E" at bounding box center [139, 119] width 80 height 19
copy tr "General A&E"
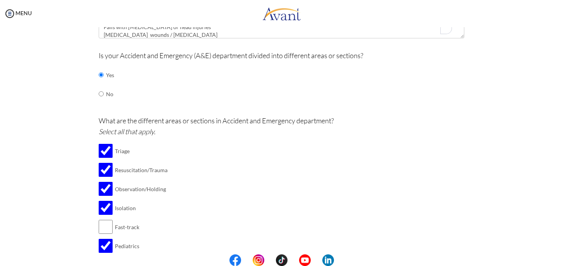
scroll to position [136, 0]
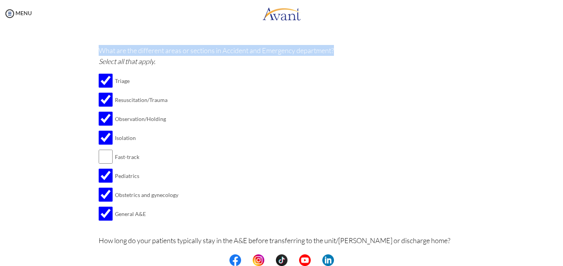
drag, startPoint x: 98, startPoint y: 49, endPoint x: 339, endPoint y: 45, distance: 240.8
click at [339, 45] on p "What are the different areas or sections in Accident and Emergency department? …" at bounding box center [282, 56] width 366 height 22
copy p "What are the different areas or sections in Accident and Emergency department?"
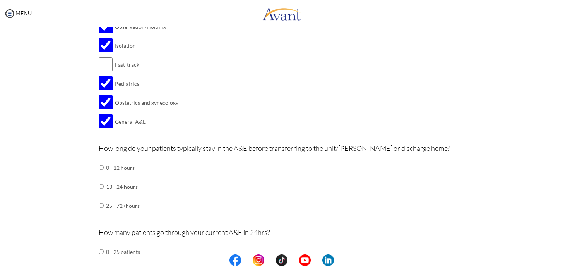
scroll to position [329, 0]
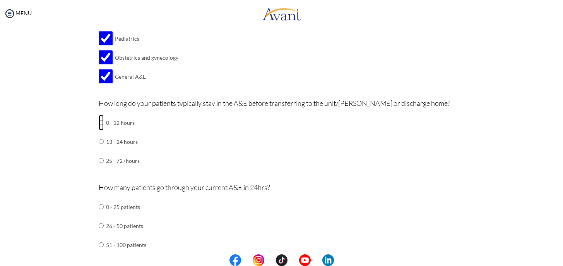
click at [99, 120] on input "radio" at bounding box center [101, 122] width 5 height 15
radio input "true"
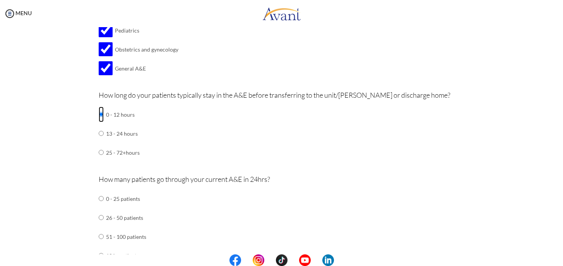
scroll to position [388, 0]
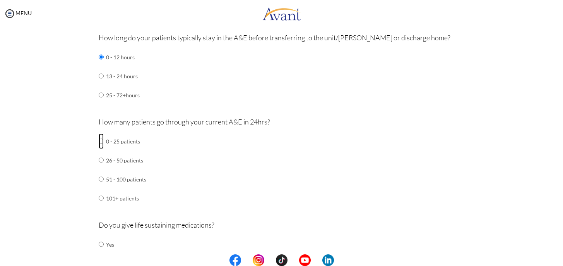
click at [99, 138] on input "radio" at bounding box center [101, 140] width 5 height 15
radio input "true"
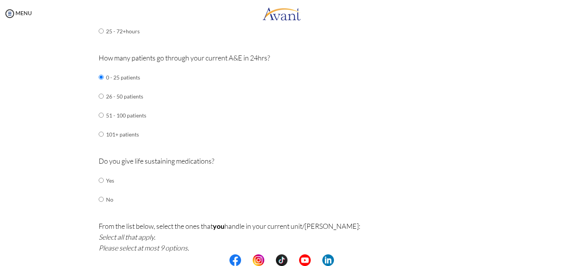
click at [152, 160] on p "Do you give life sustaining medications?" at bounding box center [282, 160] width 366 height 11
copy p "sustaining"
click at [137, 182] on div "Do you give life sustaining medications? Yes No" at bounding box center [282, 185] width 366 height 61
click at [106, 176] on td "Yes" at bounding box center [110, 180] width 8 height 19
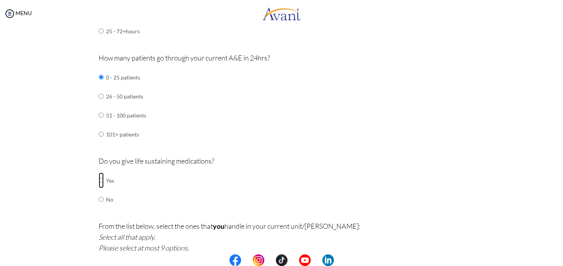
click at [99, 175] on input "radio" at bounding box center [101, 179] width 5 height 15
radio input "true"
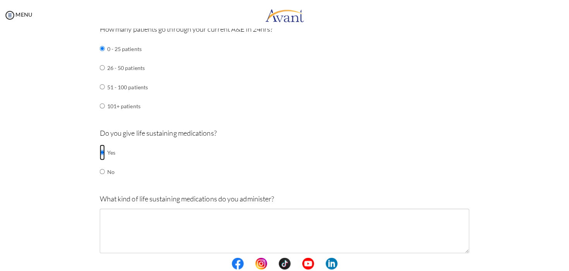
scroll to position [518, 0]
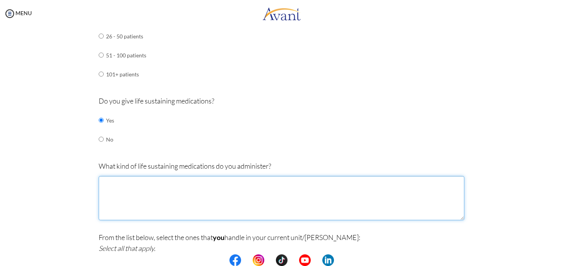
click at [186, 201] on textarea at bounding box center [282, 198] width 366 height 44
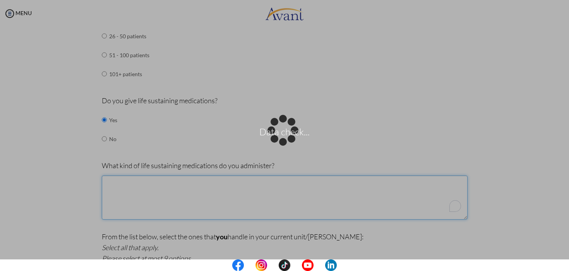
scroll to position [51, 0]
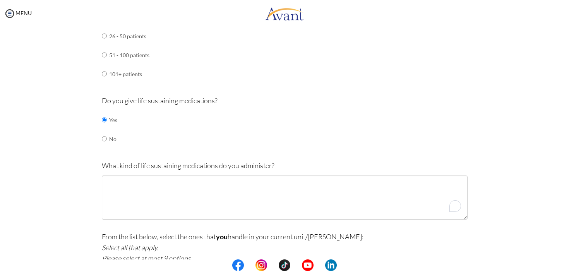
click at [164, 147] on div "Do you give life sustaining medications? Yes No" at bounding box center [285, 125] width 366 height 61
drag, startPoint x: 98, startPoint y: 98, endPoint x: 239, endPoint y: 99, distance: 140.9
click at [239, 99] on p "Do you give life sustaining medications?" at bounding box center [285, 100] width 366 height 11
copy p "Do you give life sustaining medications?"
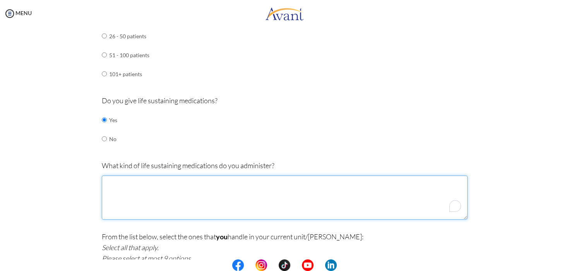
click at [217, 184] on textarea "To enrich screen reader interactions, please activate Accessibility in Grammarl…" at bounding box center [285, 198] width 366 height 44
paste textarea "Adrenaline / Epinephrine – for cardiac arrest or anaphylactic shock Amiodarone …"
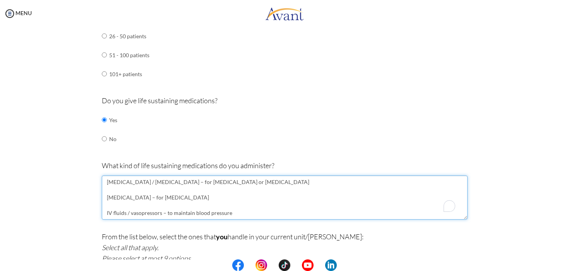
scroll to position [12, 0]
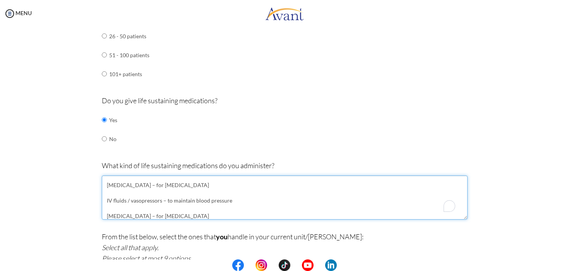
click at [246, 197] on textarea "Adrenaline / Epinephrine – for cardiac arrest or anaphylactic shock Amiodarone …" at bounding box center [285, 198] width 366 height 44
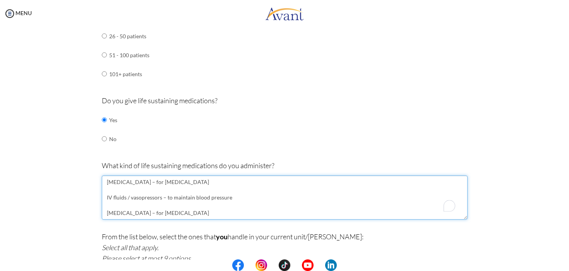
click at [103, 194] on textarea "Adrenaline / Epinephrine – for cardiac arrest or anaphylactic shock Amiodarone …" at bounding box center [285, 198] width 366 height 44
click at [103, 187] on textarea "Adrenaline / Epinephrine – for cardiac arrest or anaphylactic shock Amiodarone …" at bounding box center [285, 198] width 366 height 44
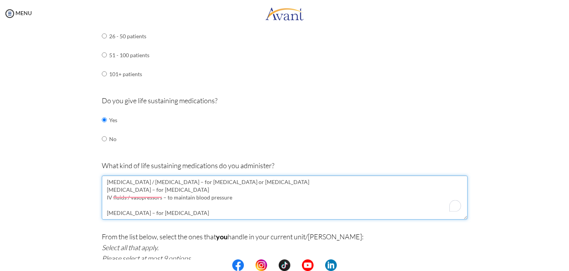
click at [103, 209] on textarea "Adrenaline / Epinephrine – for cardiac arrest or anaphylactic shock Amiodarone …" at bounding box center [285, 198] width 366 height 44
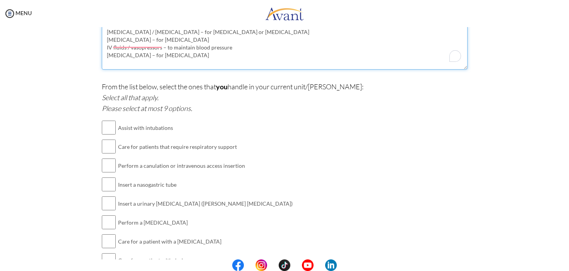
type textarea "Adrenaline / Epinephrine – for cardiac arrest or anaphylactic shock Amiodarone …"
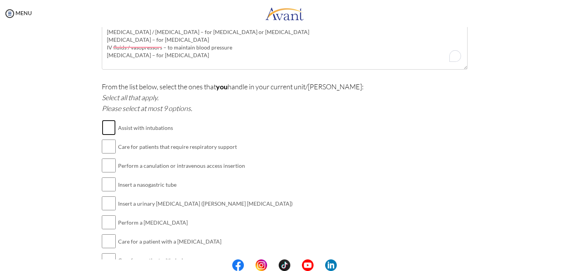
click at [104, 123] on input "checkbox" at bounding box center [109, 127] width 14 height 15
checkbox input "true"
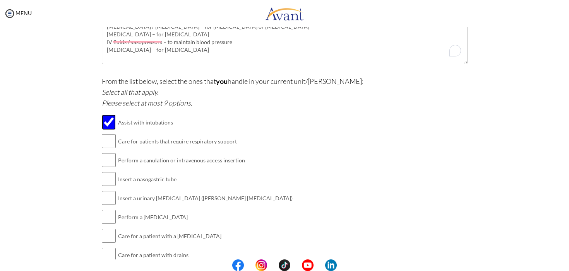
scroll to position [679, 0]
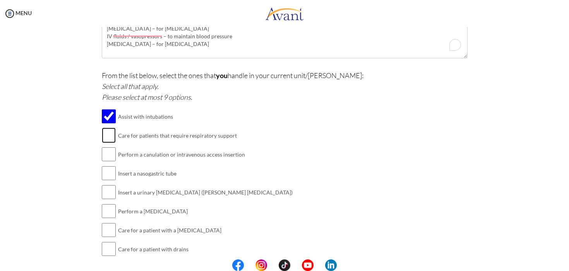
click at [104, 131] on input "checkbox" at bounding box center [109, 135] width 14 height 15
checkbox input "true"
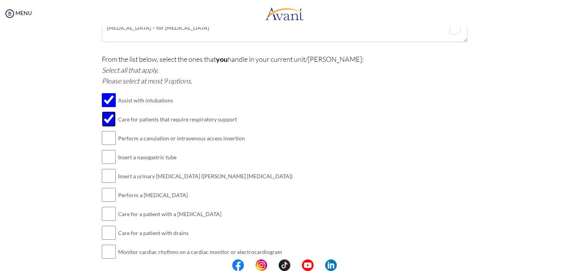
scroll to position [706, 0]
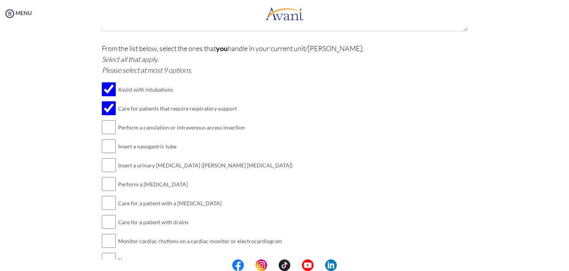
click at [155, 125] on td "Perform a canulation or intravenous access insertion" at bounding box center [205, 127] width 175 height 19
copy td "canulation"
click at [104, 120] on input "checkbox" at bounding box center [109, 127] width 14 height 15
checkbox input "true"
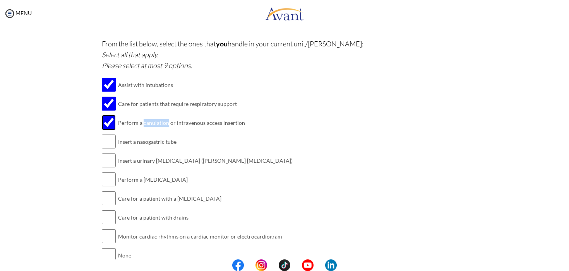
scroll to position [718, 0]
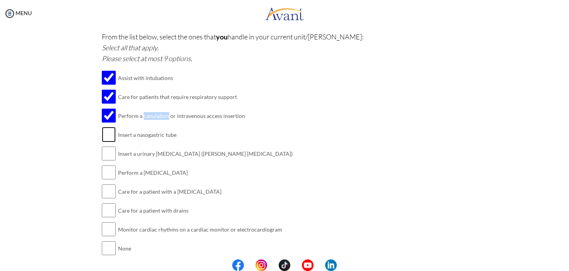
click at [104, 132] on input "checkbox" at bounding box center [109, 134] width 14 height 15
checkbox input "true"
click at [106, 151] on input "checkbox" at bounding box center [109, 153] width 14 height 15
checkbox input "true"
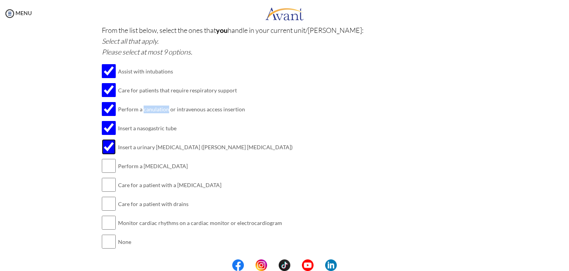
scroll to position [733, 0]
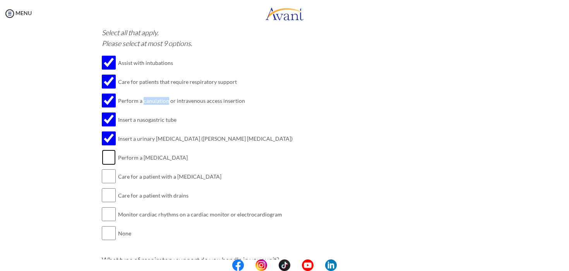
click at [102, 152] on input "checkbox" at bounding box center [109, 157] width 14 height 15
checkbox input "true"
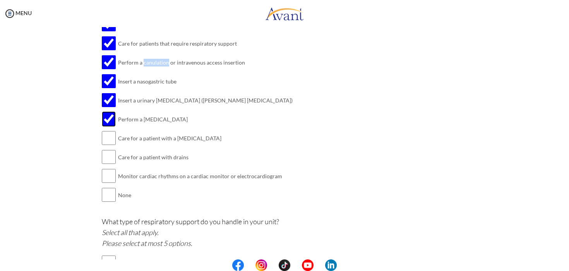
scroll to position [778, 0]
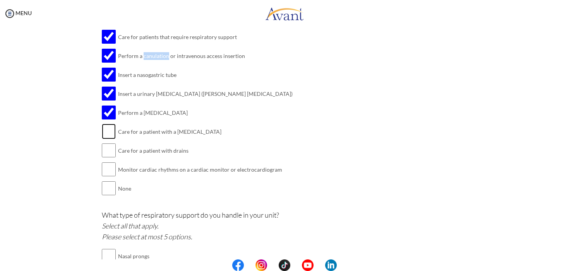
click at [107, 127] on input "checkbox" at bounding box center [109, 131] width 14 height 15
checkbox input "true"
click at [178, 146] on td "Care for a patient with drains" at bounding box center [205, 150] width 175 height 19
copy td "drains"
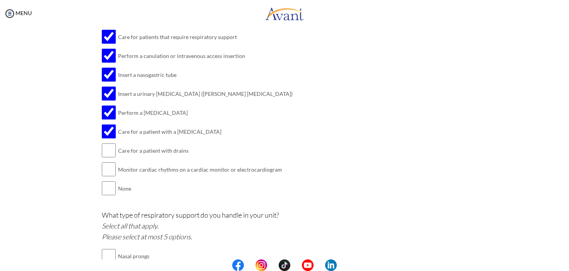
click at [186, 187] on td "None" at bounding box center [205, 188] width 175 height 19
click at [105, 169] on input "checkbox" at bounding box center [109, 169] width 14 height 15
checkbox input "true"
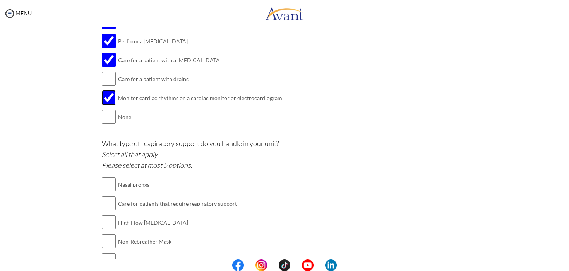
scroll to position [923, 0]
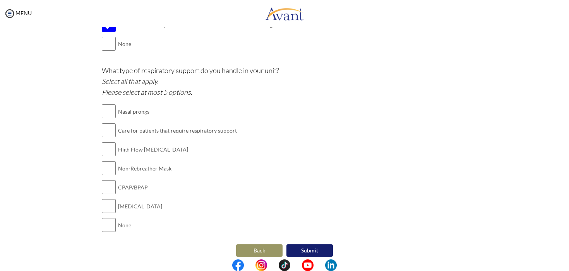
click at [134, 106] on td "Nasal prongs" at bounding box center [177, 111] width 119 height 19
drag, startPoint x: 158, startPoint y: 122, endPoint x: 126, endPoint y: 113, distance: 33.3
click at [158, 122] on td "Care for patients that require respiratory support" at bounding box center [177, 130] width 119 height 19
drag, startPoint x: 115, startPoint y: 105, endPoint x: 161, endPoint y: 109, distance: 46.6
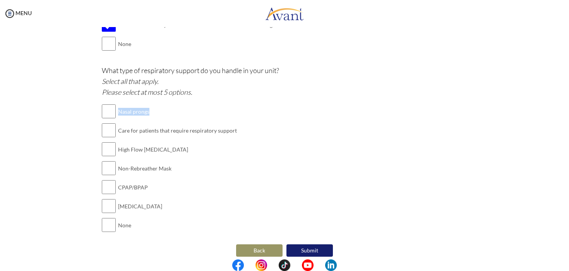
click at [161, 109] on td "Nasal prongs" at bounding box center [177, 111] width 119 height 19
copy td "Nasal prongs"
click at [102, 107] on input "checkbox" at bounding box center [109, 111] width 14 height 15
checkbox input "true"
click at [105, 123] on input "checkbox" at bounding box center [109, 130] width 14 height 15
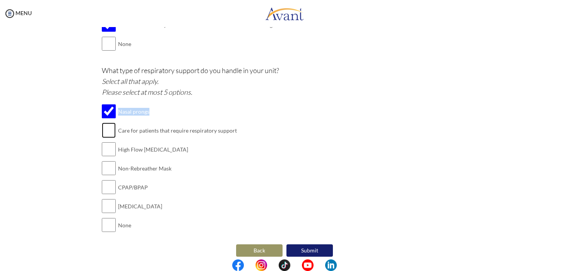
checkbox input "true"
click at [103, 142] on input "checkbox" at bounding box center [109, 149] width 14 height 15
checkbox input "true"
click at [107, 161] on input "checkbox" at bounding box center [109, 168] width 14 height 15
checkbox input "true"
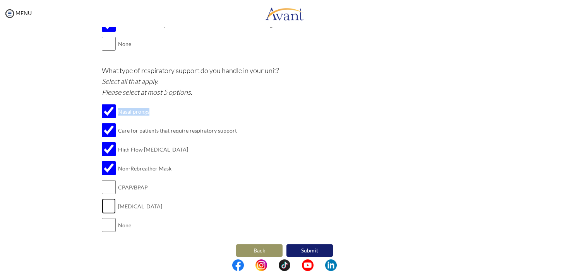
click at [107, 202] on input "checkbox" at bounding box center [109, 206] width 14 height 15
checkbox input "true"
click at [304, 245] on button "Submit" at bounding box center [309, 251] width 46 height 12
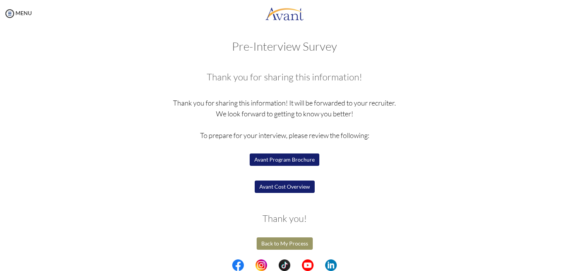
scroll to position [0, 0]
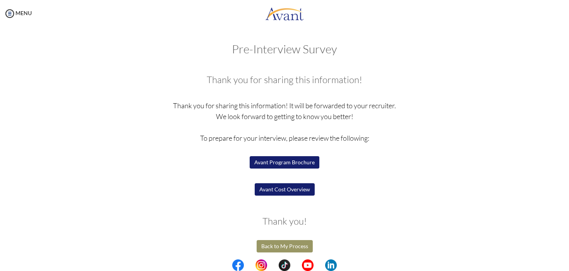
click at [300, 159] on button "Avant Program Brochure" at bounding box center [285, 162] width 70 height 12
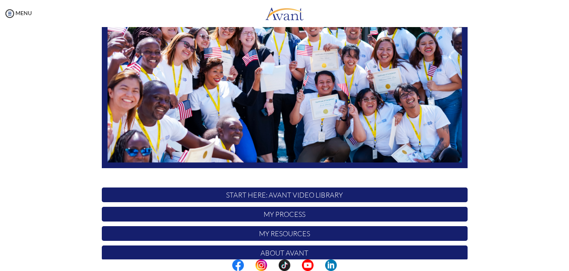
scroll to position [159, 0]
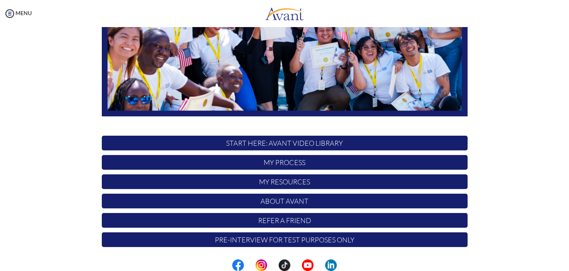
click at [306, 185] on p "My Resources" at bounding box center [285, 182] width 366 height 15
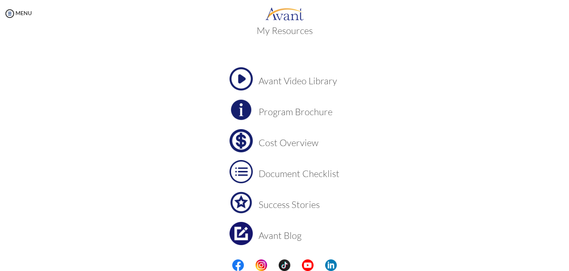
scroll to position [41, 0]
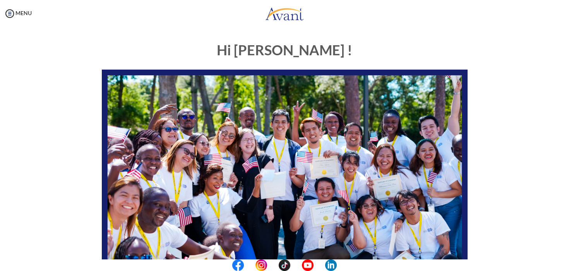
scroll to position [159, 0]
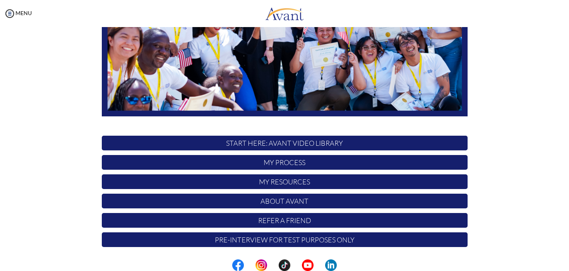
click at [307, 160] on p "My Process" at bounding box center [285, 162] width 366 height 15
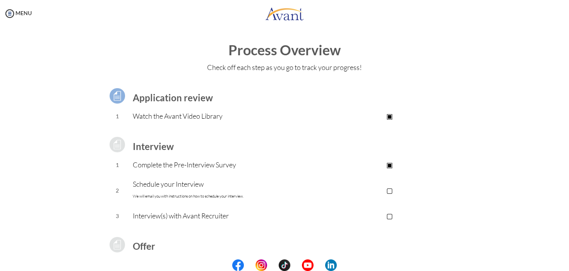
scroll to position [81, 0]
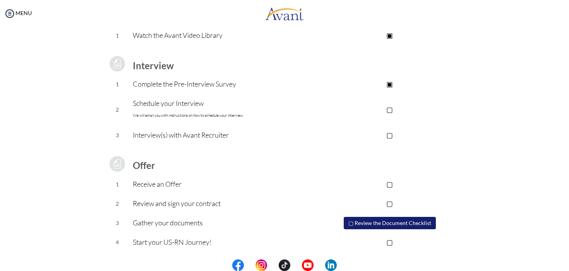
click at [189, 107] on p "Schedule your Interview We will email you with instructions on how to schedule …" at bounding box center [222, 109] width 179 height 23
click at [387, 109] on p "▢" at bounding box center [389, 109] width 155 height 11
click at [170, 116] on font "We will email you with instructions on how to schedule your interview." at bounding box center [188, 115] width 111 height 5
click at [388, 136] on p "▢" at bounding box center [389, 135] width 155 height 11
click at [388, 136] on p "▣" at bounding box center [389, 135] width 155 height 11
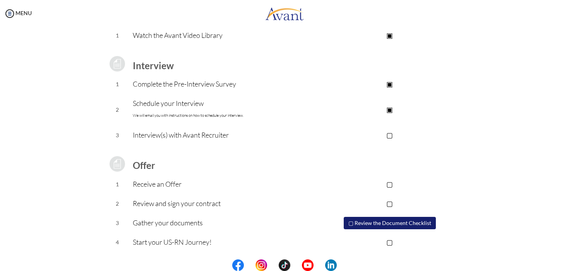
click at [387, 110] on p "▣" at bounding box center [389, 109] width 155 height 11
click at [18, 11] on link "MENU" at bounding box center [18, 13] width 28 height 7
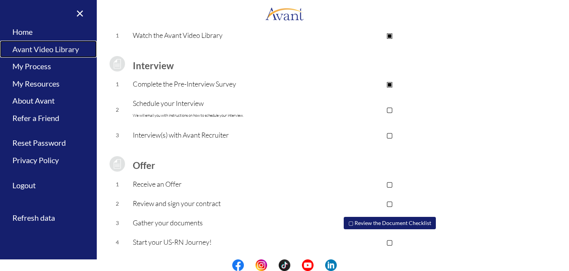
click at [64, 48] on link "Avant Video Library" at bounding box center [48, 49] width 97 height 17
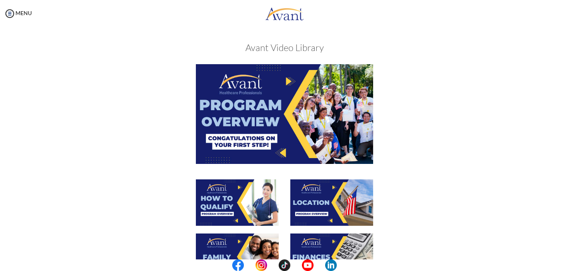
scroll to position [261, 0]
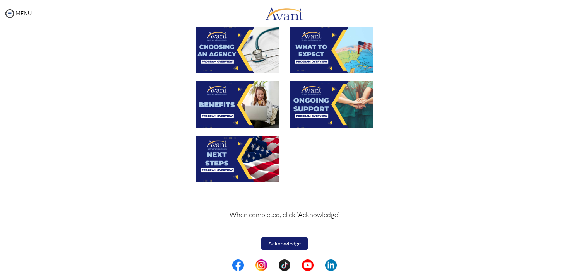
click at [288, 244] on button "Acknowledge" at bounding box center [284, 244] width 46 height 12
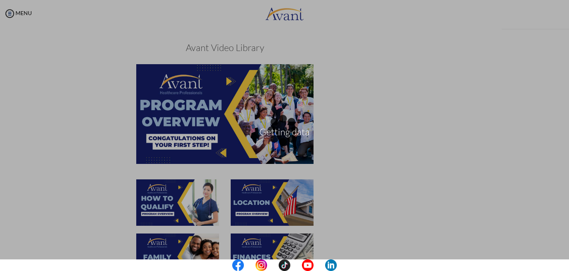
scroll to position [262, 0]
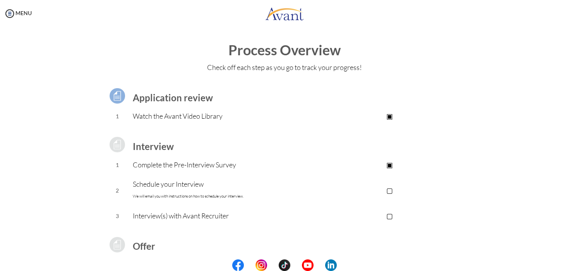
click at [175, 197] on font "We will email you with instructions on how to schedule your interview." at bounding box center [188, 196] width 111 height 5
drag, startPoint x: 175, startPoint y: 197, endPoint x: 235, endPoint y: 197, distance: 60.8
click at [235, 197] on font "We will email you with instructions on how to schedule your interview." at bounding box center [188, 196] width 111 height 5
click at [259, 206] on td "Schedule your Interview We will email you with instructions on how to schedule …" at bounding box center [222, 191] width 179 height 32
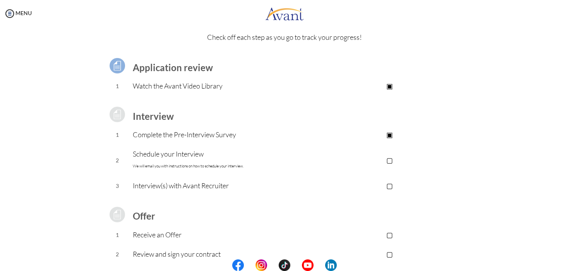
scroll to position [17, 0]
